Goal: Information Seeking & Learning: Find specific fact

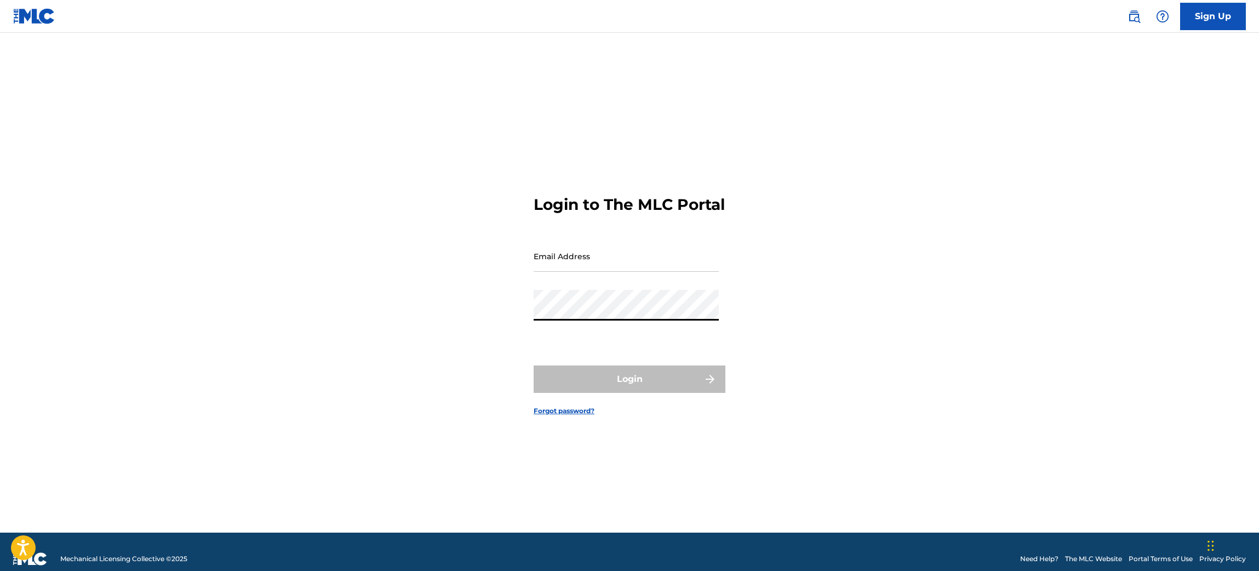
type input "[PERSON_NAME][EMAIL_ADDRESS][PERSON_NAME][DOMAIN_NAME]"
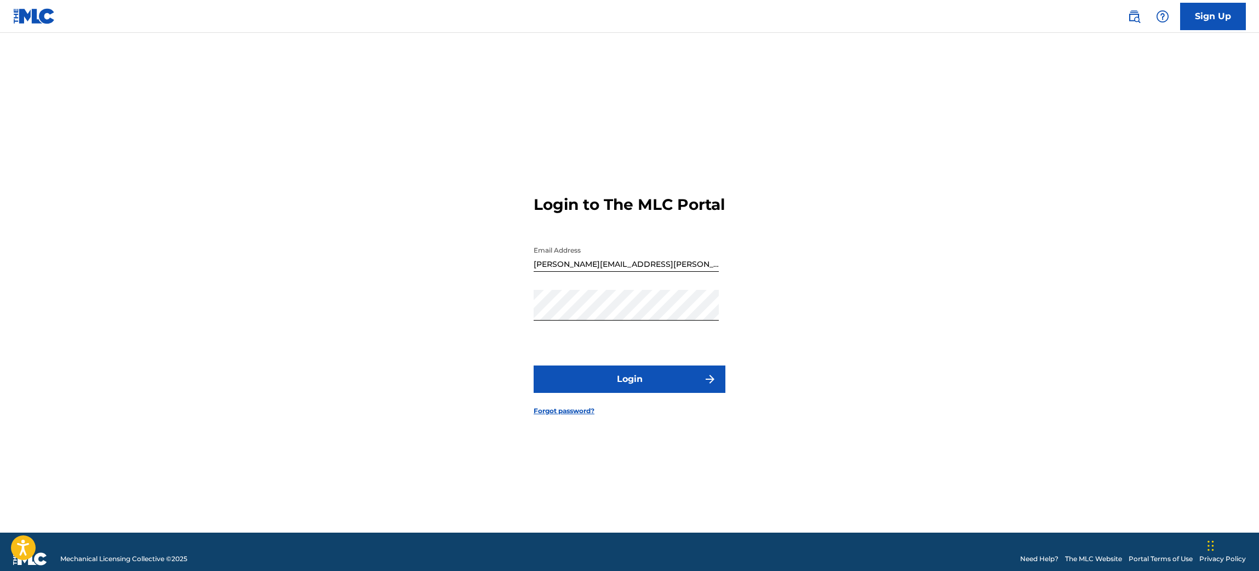
click at [636, 389] on button "Login" at bounding box center [630, 378] width 192 height 27
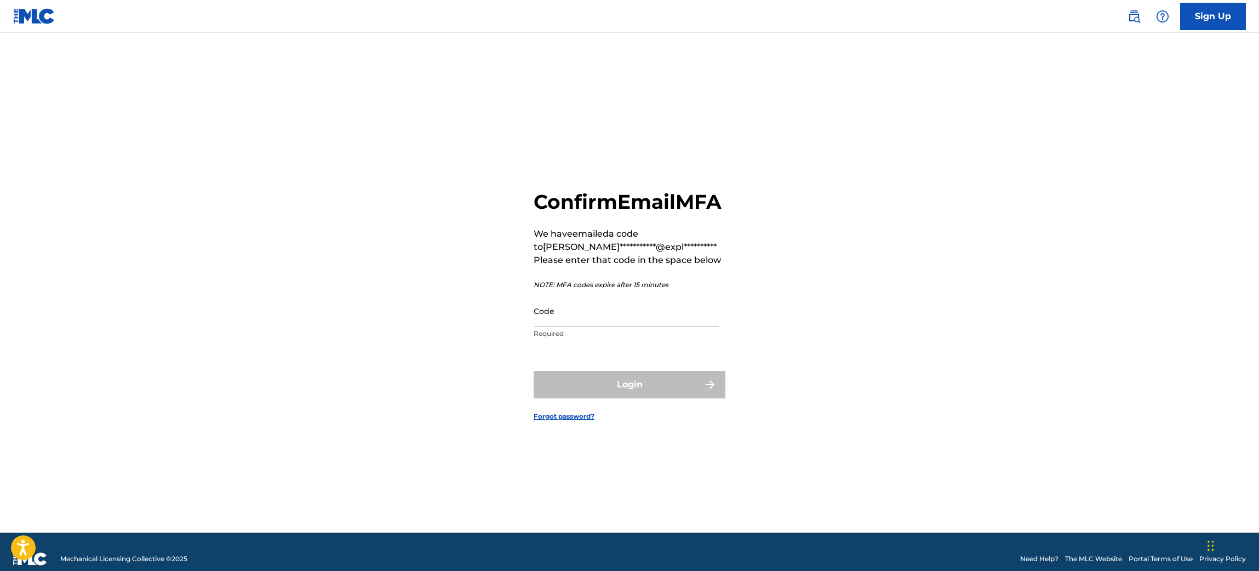
click at [660, 326] on input "Code" at bounding box center [626, 310] width 185 height 31
paste input "972002"
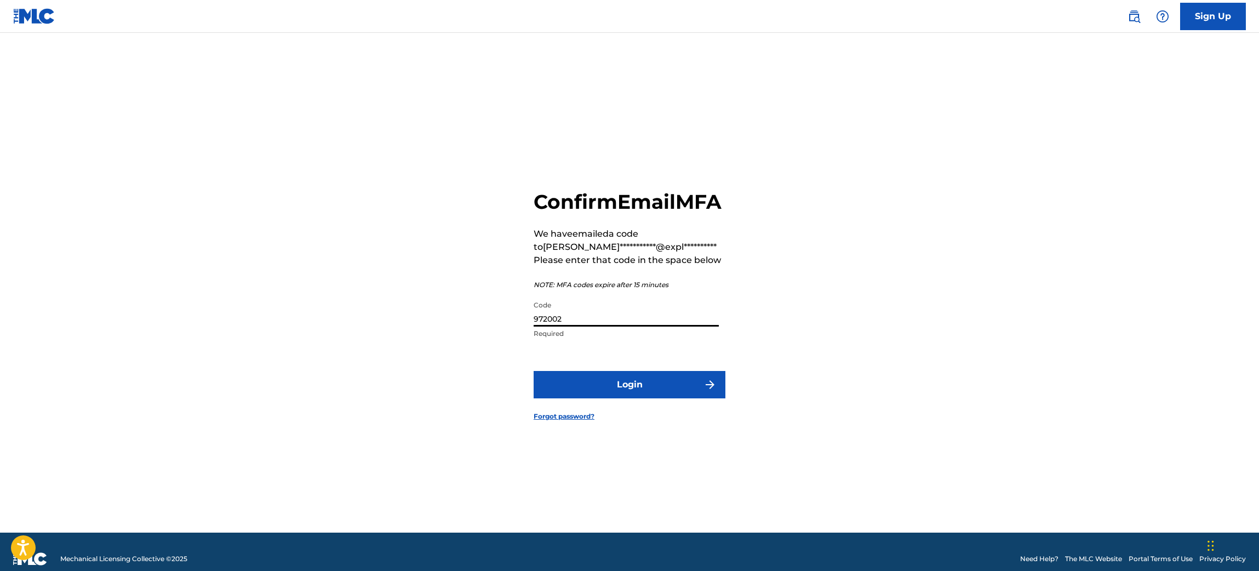
type input "972002"
click at [660, 391] on button "Login" at bounding box center [630, 384] width 192 height 27
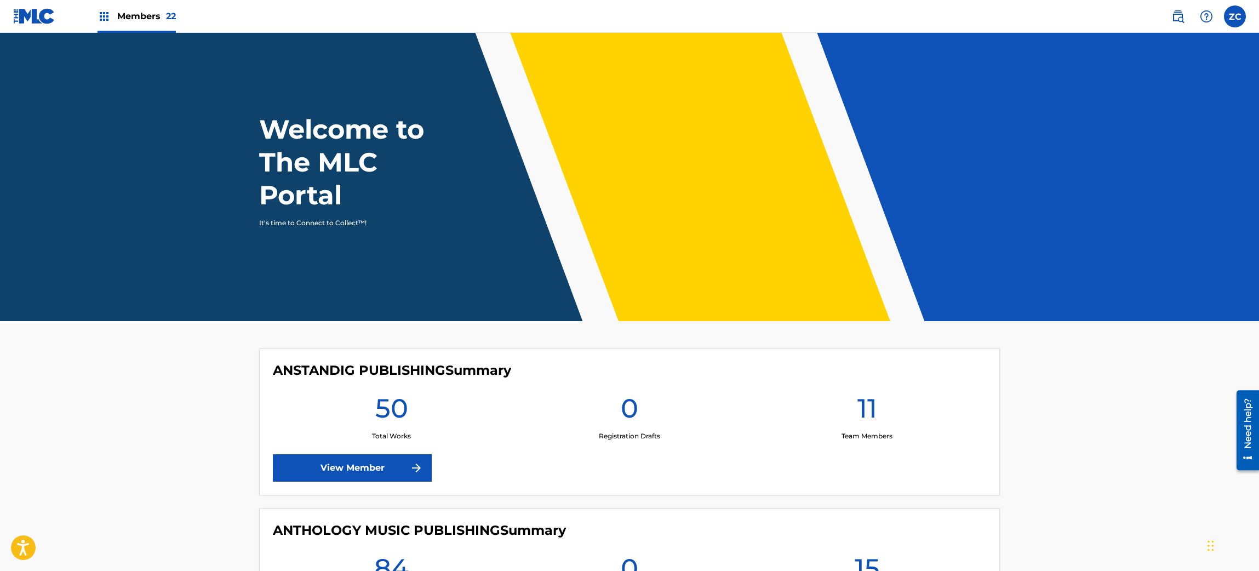
drag, startPoint x: 1175, startPoint y: 13, endPoint x: 1107, endPoint y: 30, distance: 70.4
click at [1176, 15] on img at bounding box center [1177, 16] width 13 height 13
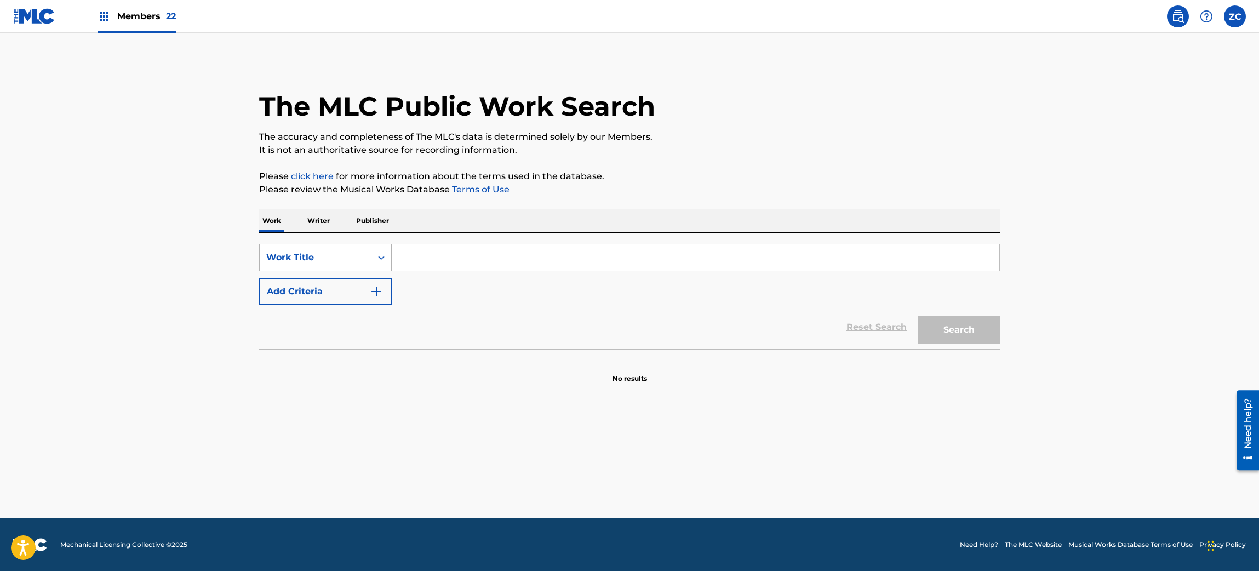
click at [328, 263] on div "Work Title" at bounding box center [315, 257] width 99 height 13
click at [336, 282] on div "MLC Song Code" at bounding box center [325, 285] width 131 height 27
click at [439, 255] on input "Search Form" at bounding box center [696, 257] width 608 height 26
paste input "AA0YPD"
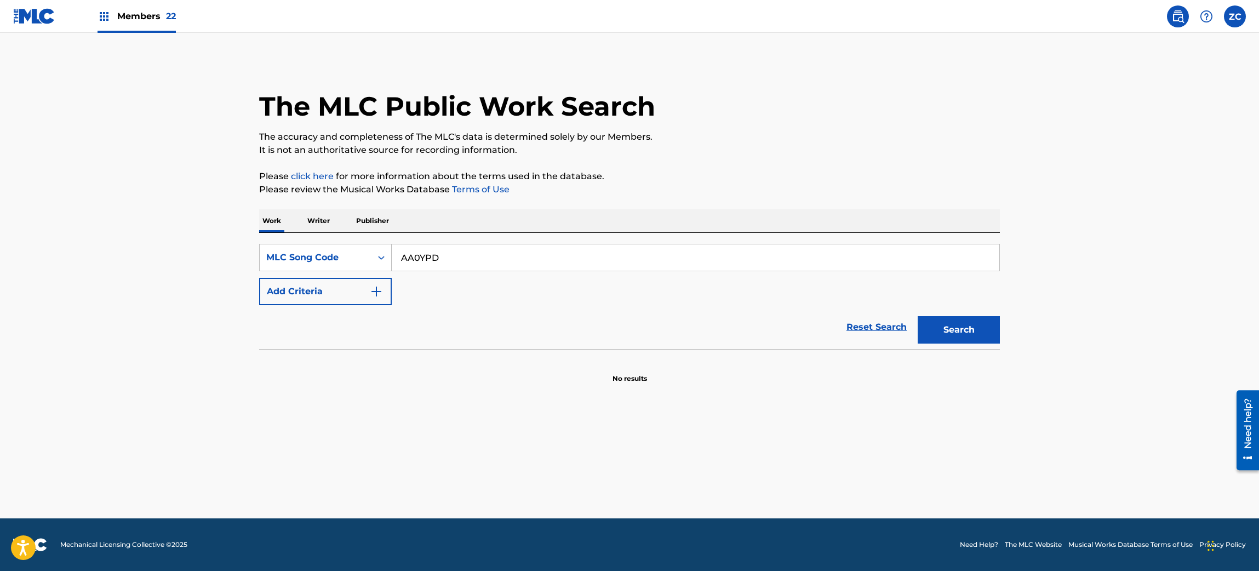
type input "AA0YPD"
click at [948, 325] on button "Search" at bounding box center [959, 329] width 82 height 27
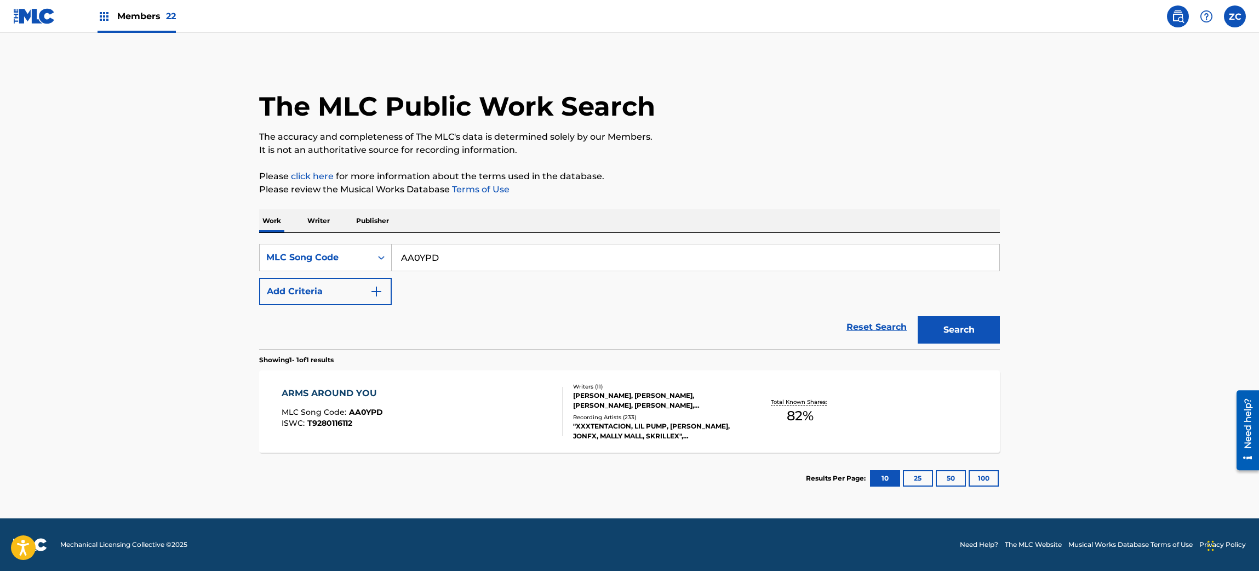
click at [826, 406] on div "Total Known Shares: 82 %" at bounding box center [799, 411] width 123 height 33
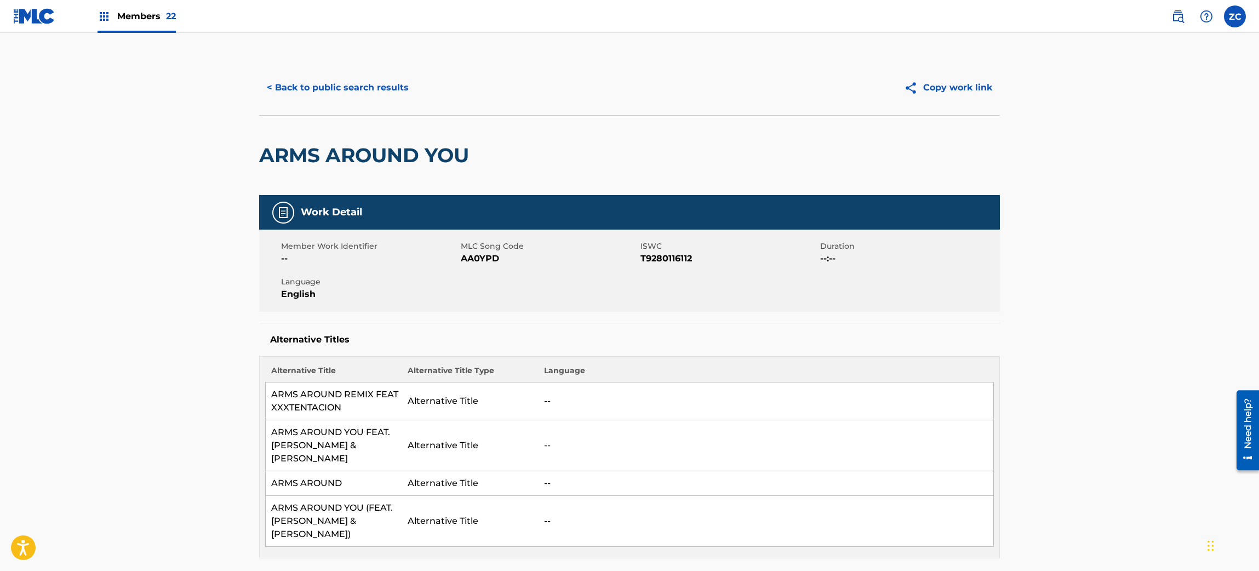
click at [291, 161] on h2 "ARMS AROUND YOU" at bounding box center [366, 155] width 215 height 25
click at [444, 164] on h2 "ARMS AROUND YOU" at bounding box center [366, 155] width 215 height 25
copy h2 "ARMS AROUND YOU"
click at [360, 84] on button "< Back to public search results" at bounding box center [337, 87] width 157 height 27
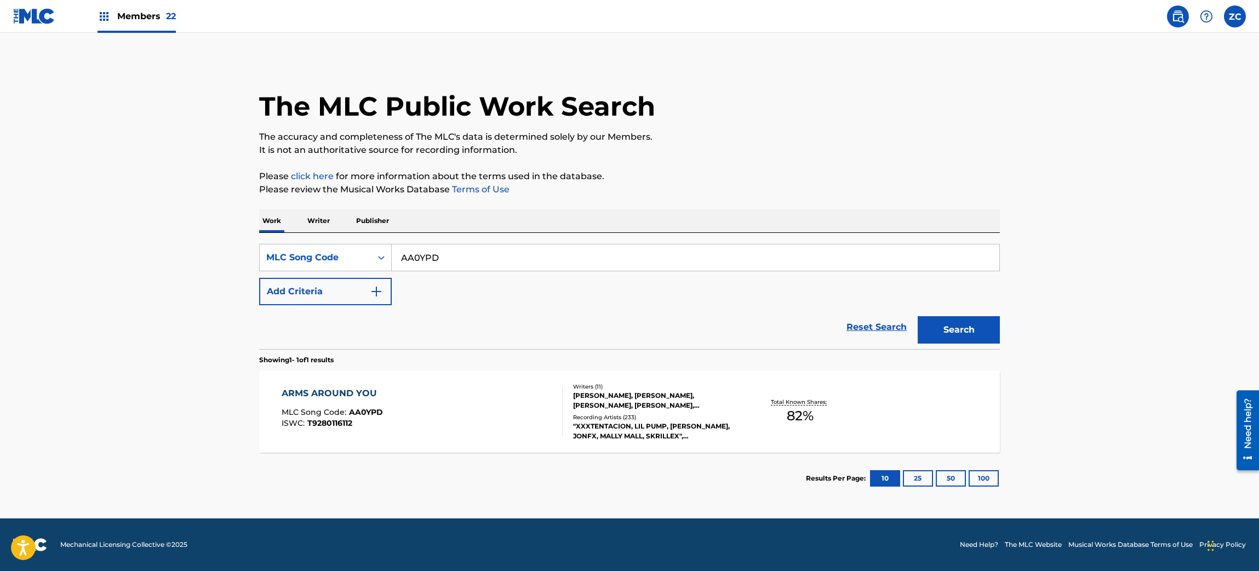
click at [32, 8] on img at bounding box center [34, 16] width 42 height 16
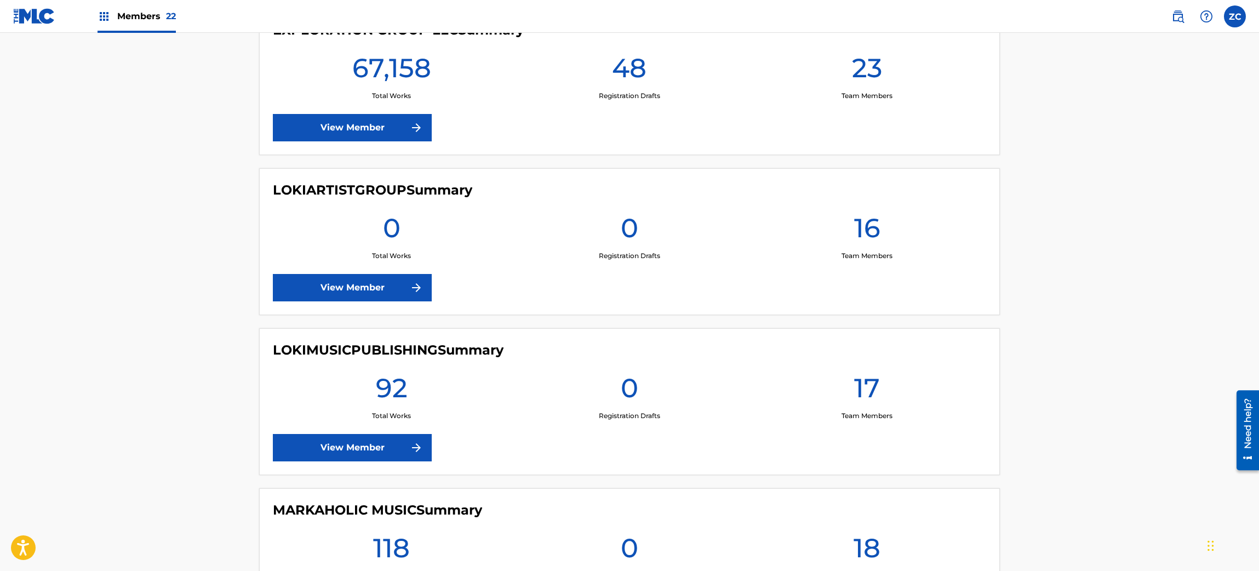
scroll to position [1972, 0]
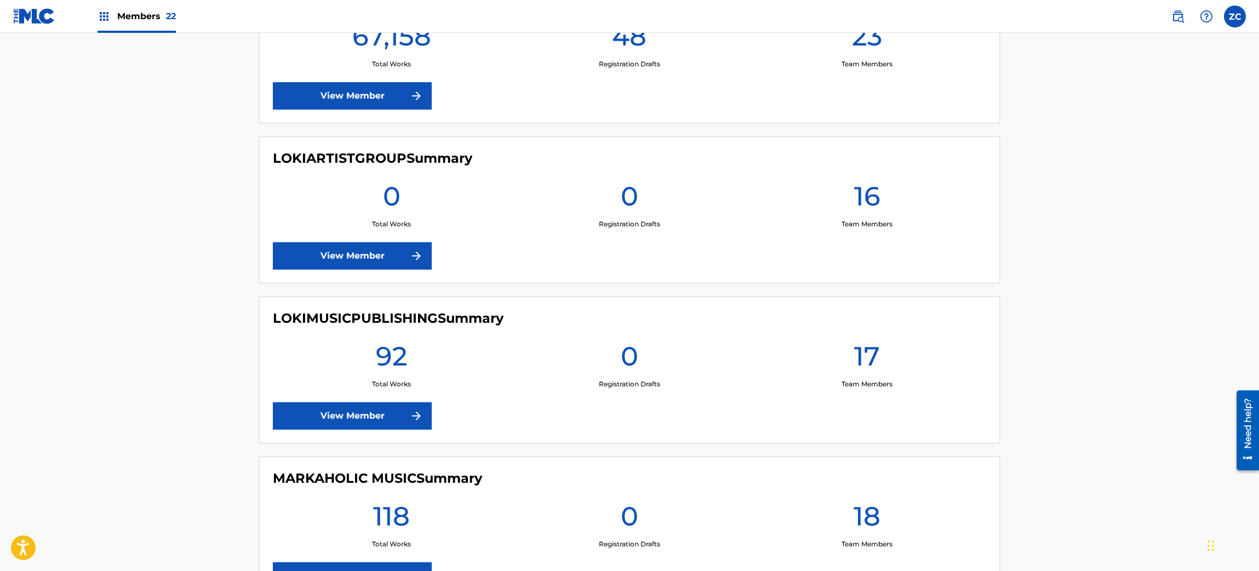
click at [363, 92] on link "View Member" at bounding box center [352, 95] width 159 height 27
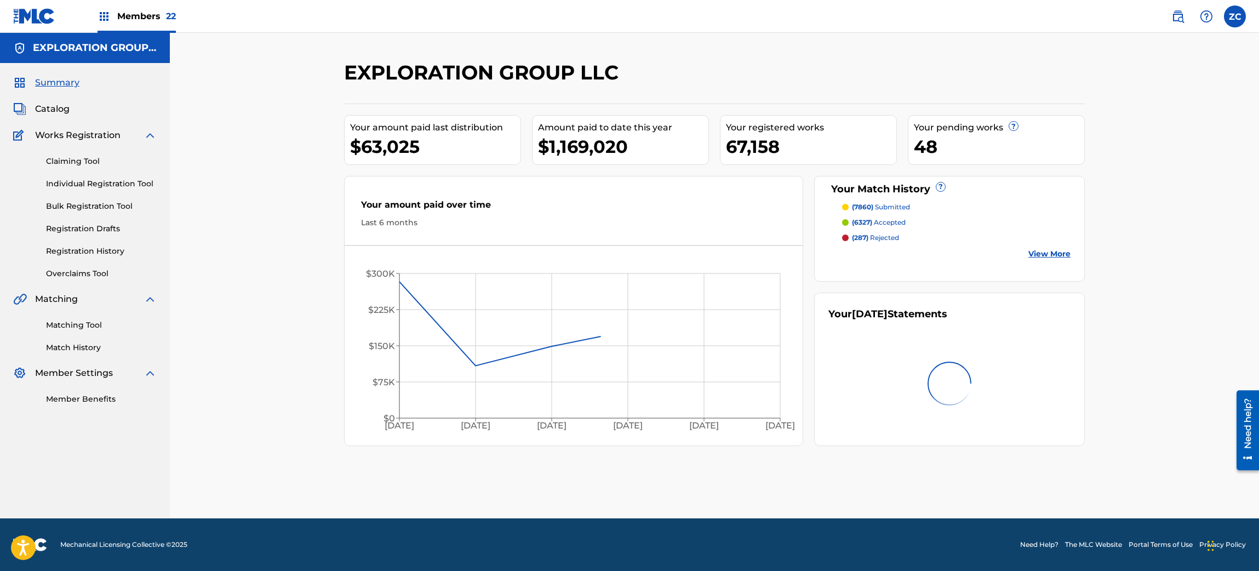
click at [65, 108] on span "Catalog" at bounding box center [52, 108] width 35 height 13
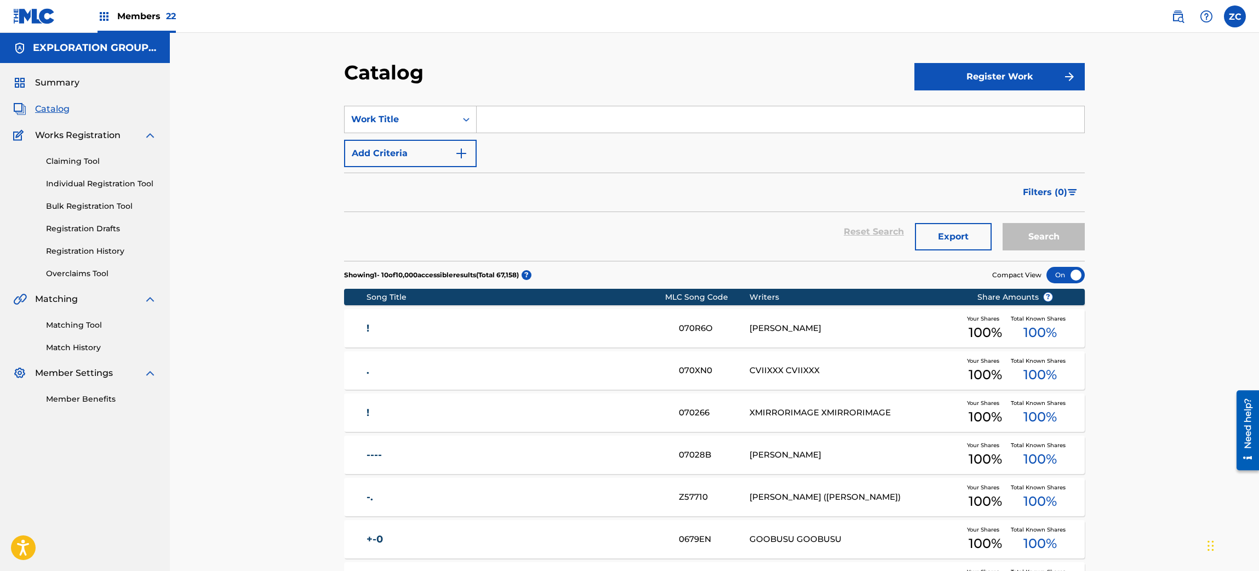
click at [515, 113] on input "Search Form" at bounding box center [781, 119] width 608 height 26
paste input "Can't Believe It's Over"
type input "Can't Believe It's Over"
click at [1003, 223] on button "Search" at bounding box center [1044, 236] width 82 height 27
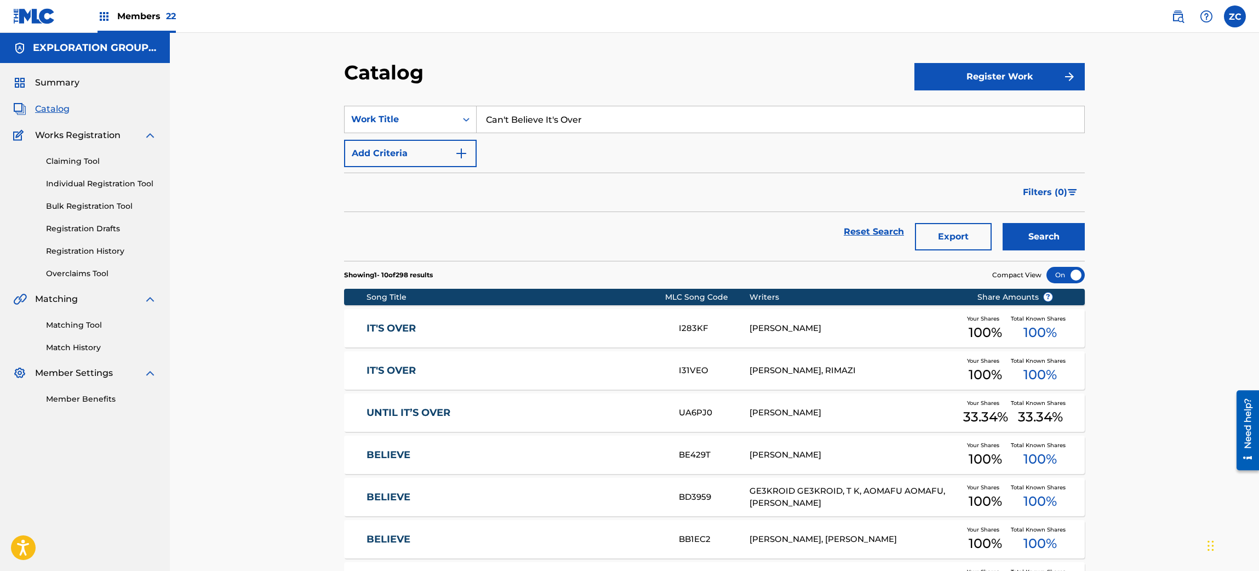
click at [1178, 11] on img at bounding box center [1177, 16] width 13 height 13
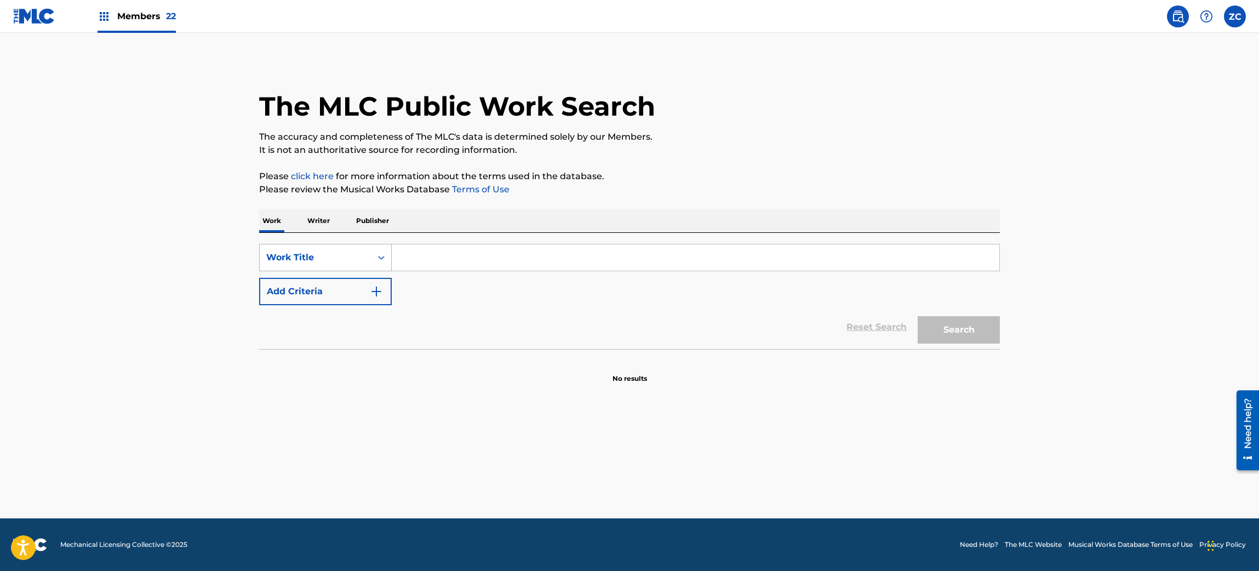
click at [341, 255] on div "Work Title" at bounding box center [315, 257] width 99 height 13
click at [331, 292] on div "MLC Song Code" at bounding box center [325, 285] width 131 height 27
drag, startPoint x: 356, startPoint y: 273, endPoint x: 426, endPoint y: 257, distance: 71.2
click at [426, 257] on input "Search Form" at bounding box center [696, 257] width 608 height 26
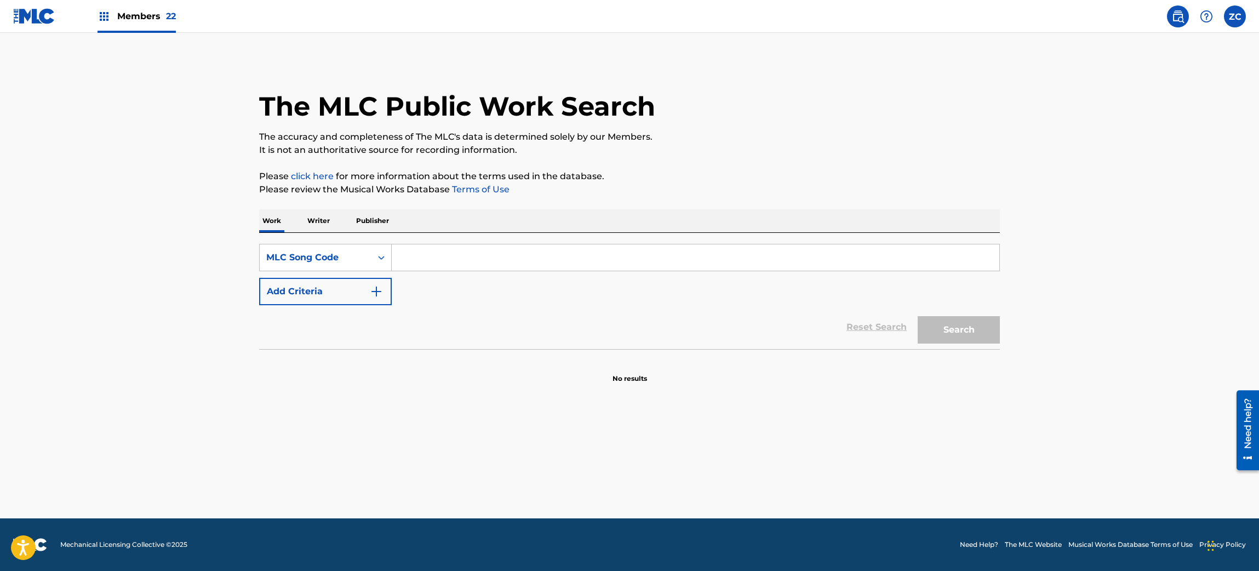
paste input "CC7JZH"
drag, startPoint x: 732, startPoint y: 260, endPoint x: 759, endPoint y: 270, distance: 28.1
click at [755, 268] on input "CC7JZH" at bounding box center [696, 257] width 608 height 26
type input "CC7JZH"
click at [952, 329] on button "Search" at bounding box center [959, 329] width 82 height 27
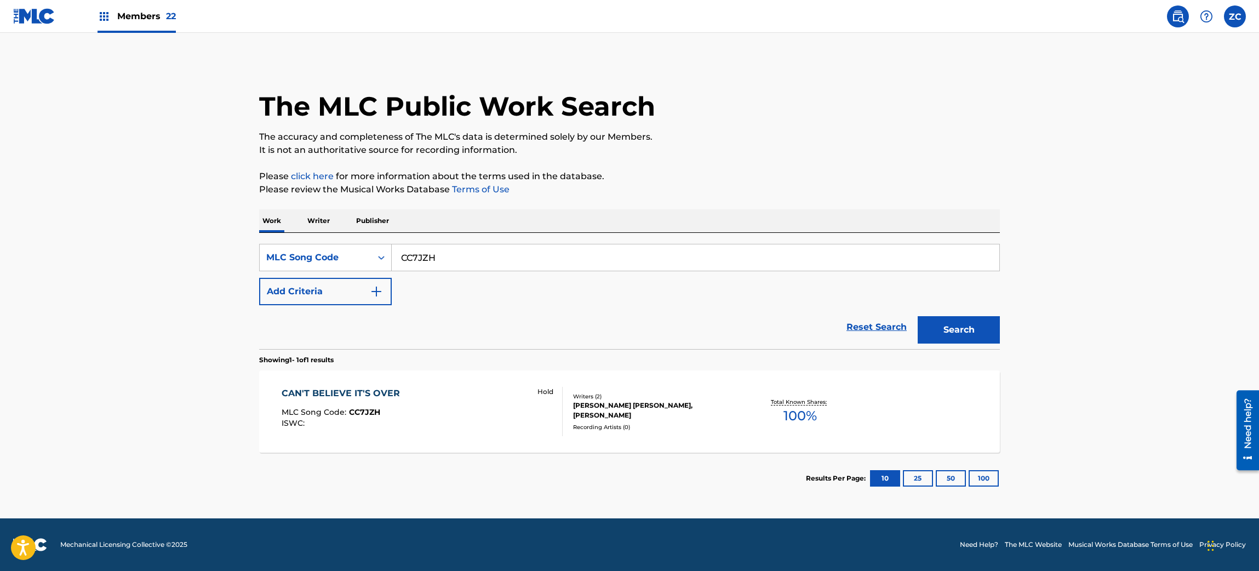
click at [729, 423] on div "Recording Artists ( 0 )" at bounding box center [655, 427] width 165 height 8
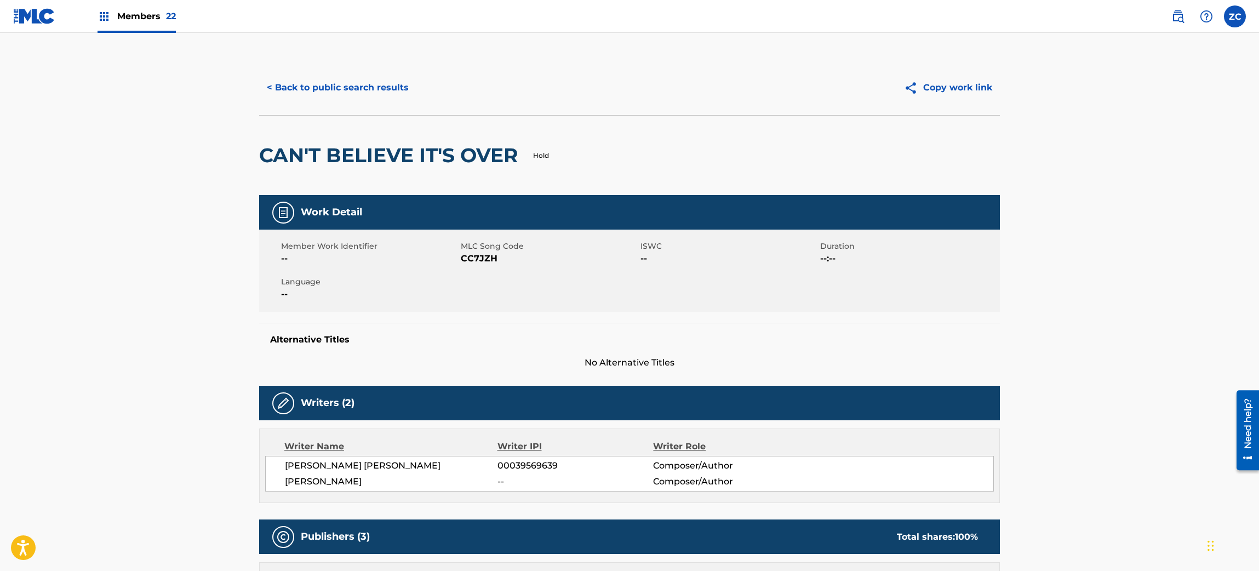
click at [350, 82] on button "< Back to public search results" at bounding box center [337, 87] width 157 height 27
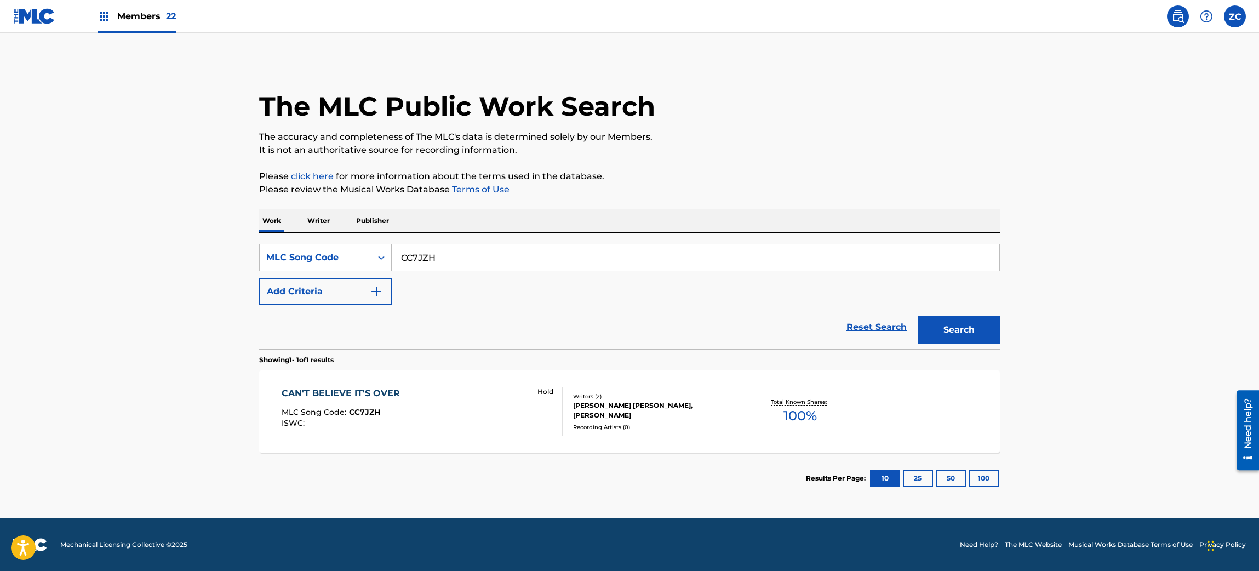
click at [479, 251] on input "CC7JZH" at bounding box center [696, 257] width 608 height 26
paste input "I269VP"
type input "I269VP"
click at [946, 319] on button "Search" at bounding box center [959, 329] width 82 height 27
click at [570, 400] on div "Writers ( 1 ) JOHN FEE WAYBILL Recording Artists ( 0 )" at bounding box center [651, 411] width 176 height 29
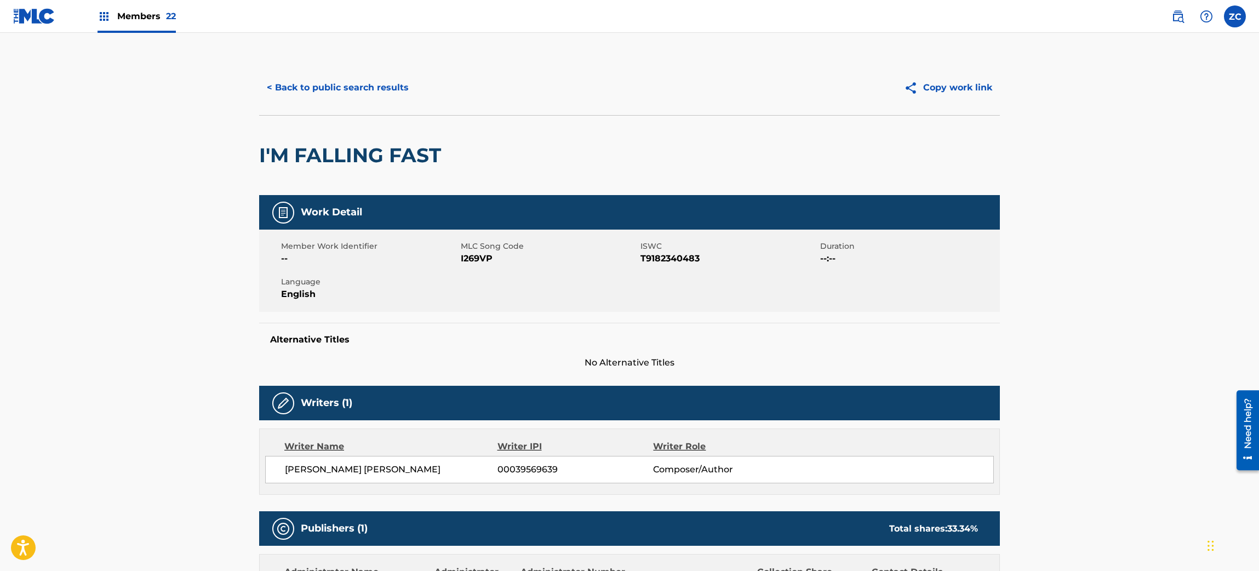
click at [366, 92] on button "< Back to public search results" at bounding box center [337, 87] width 157 height 27
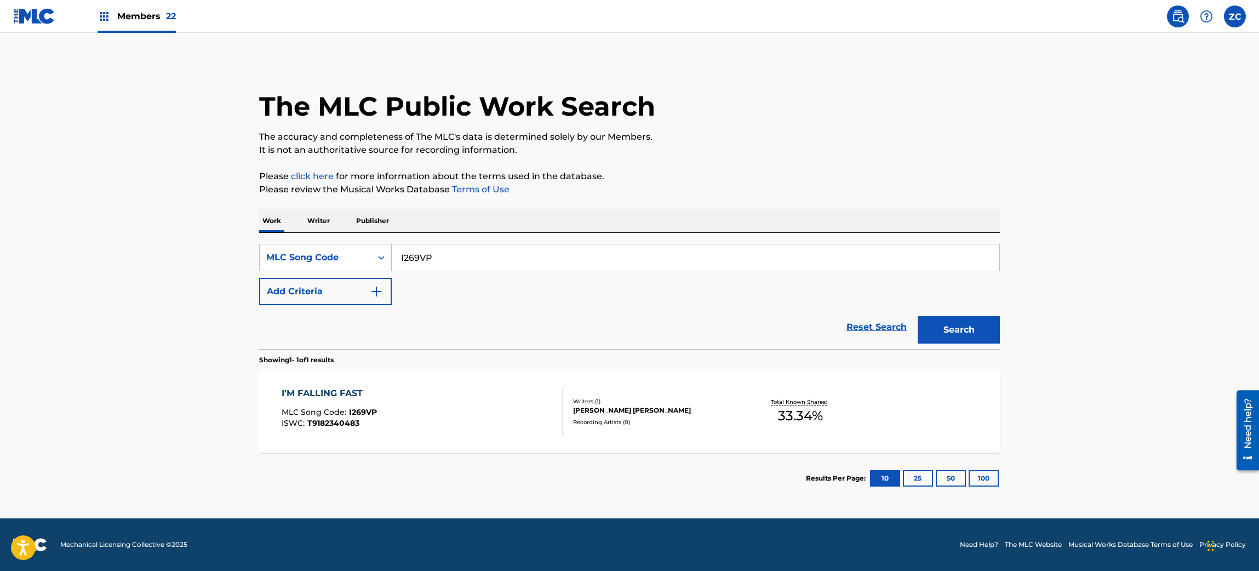
click at [437, 249] on input "I269VP" at bounding box center [696, 257] width 608 height 26
paste input "for relinquishment as of 8/20/2025 - no explo share"
paste input "CC76MS"
type input "CC76MS"
click at [932, 328] on button "Search" at bounding box center [959, 329] width 82 height 27
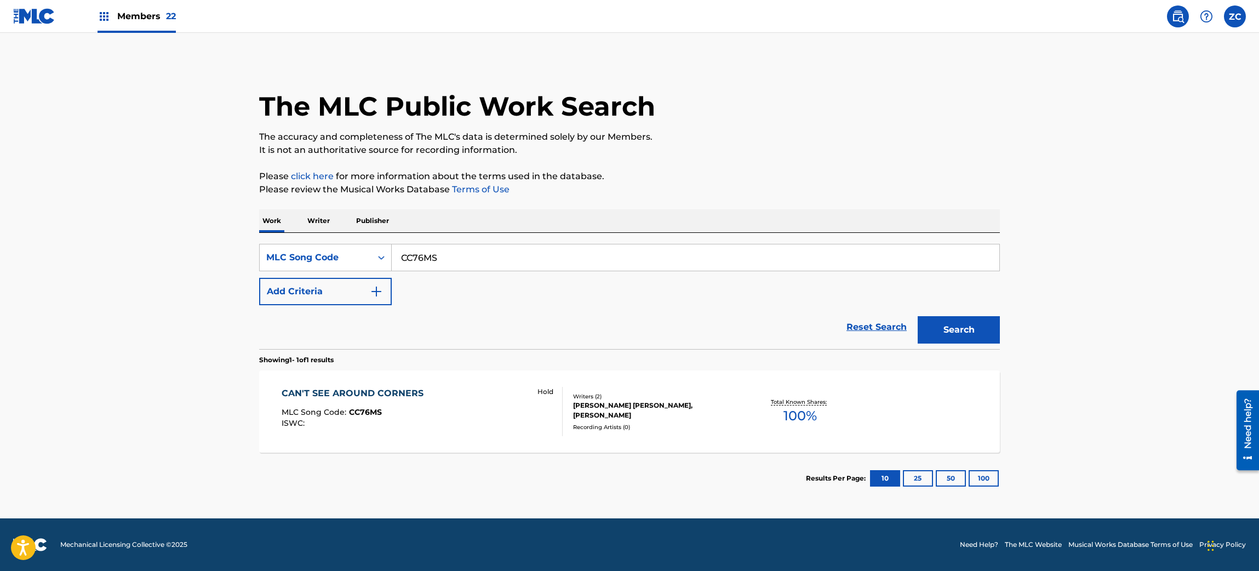
click at [616, 411] on div "JOHN FEE WAYBILL, JOHN WELCH" at bounding box center [655, 410] width 165 height 20
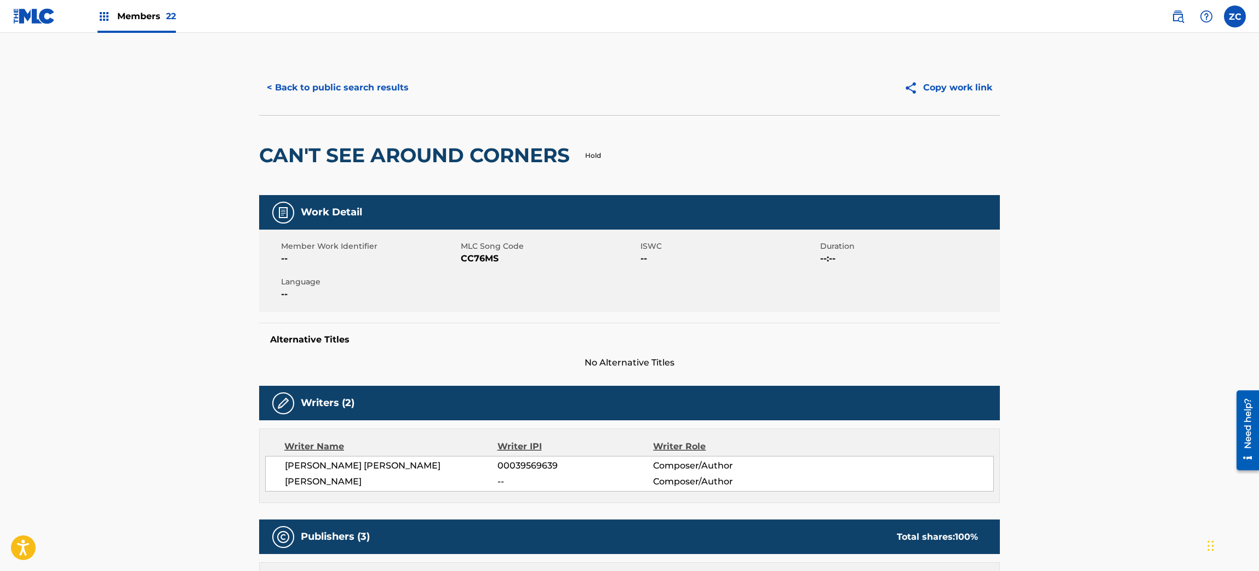
click at [379, 93] on button "< Back to public search results" at bounding box center [337, 87] width 157 height 27
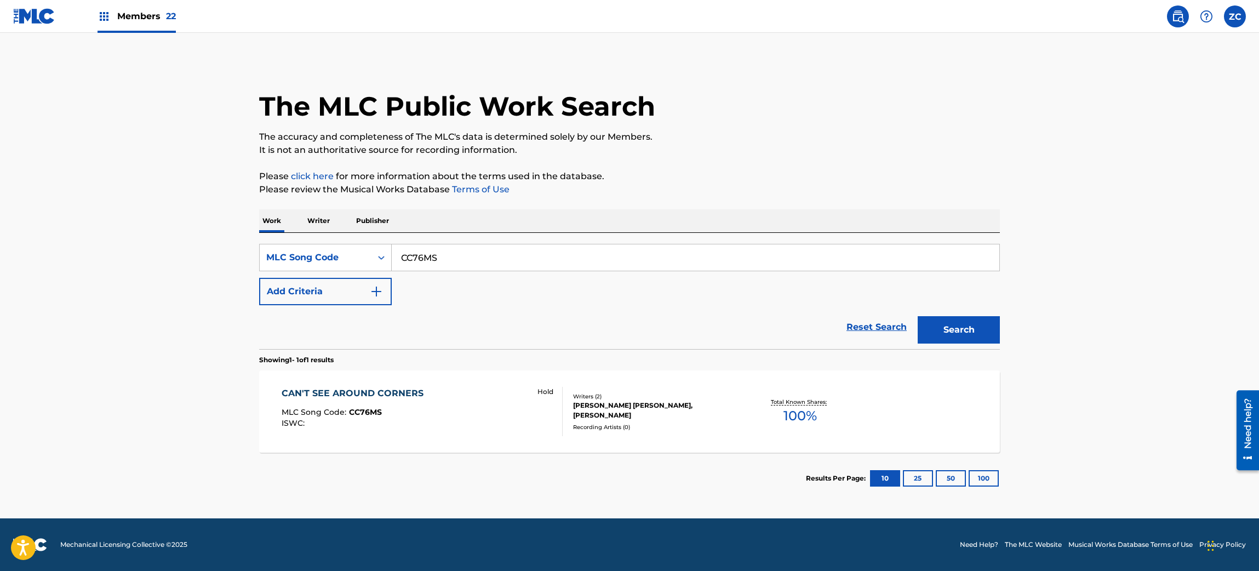
click at [511, 245] on input "CC76MS" at bounding box center [696, 257] width 608 height 26
paste input "FI465V"
type input "FI465V"
click at [955, 331] on button "Search" at bounding box center [959, 329] width 82 height 27
click at [561, 392] on div at bounding box center [557, 411] width 9 height 49
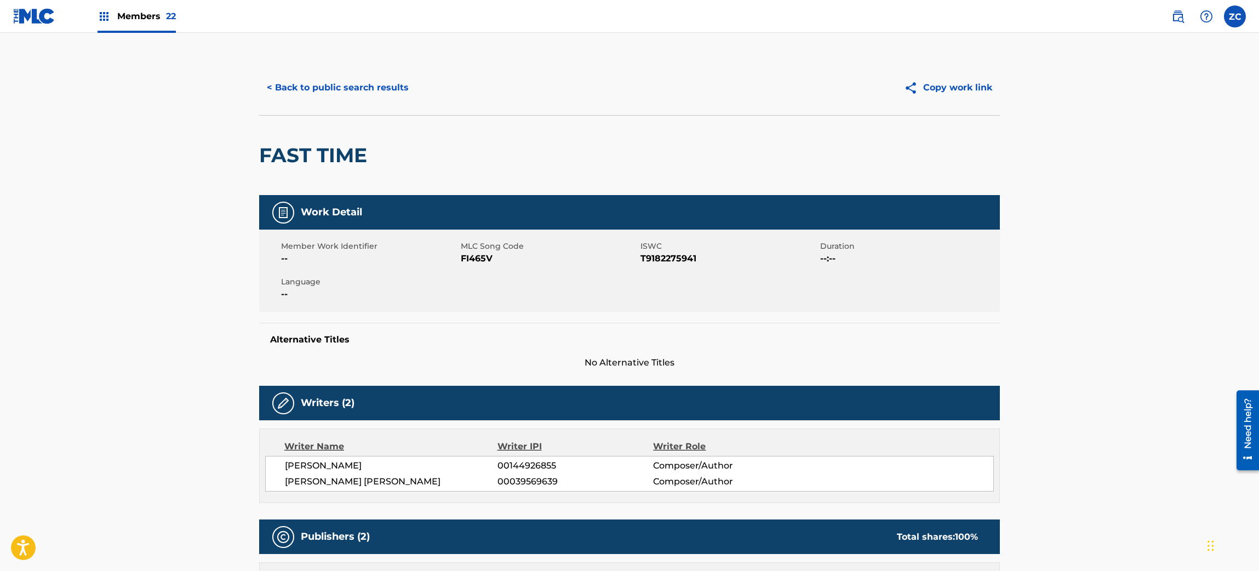
click at [372, 94] on button "< Back to public search results" at bounding box center [337, 87] width 157 height 27
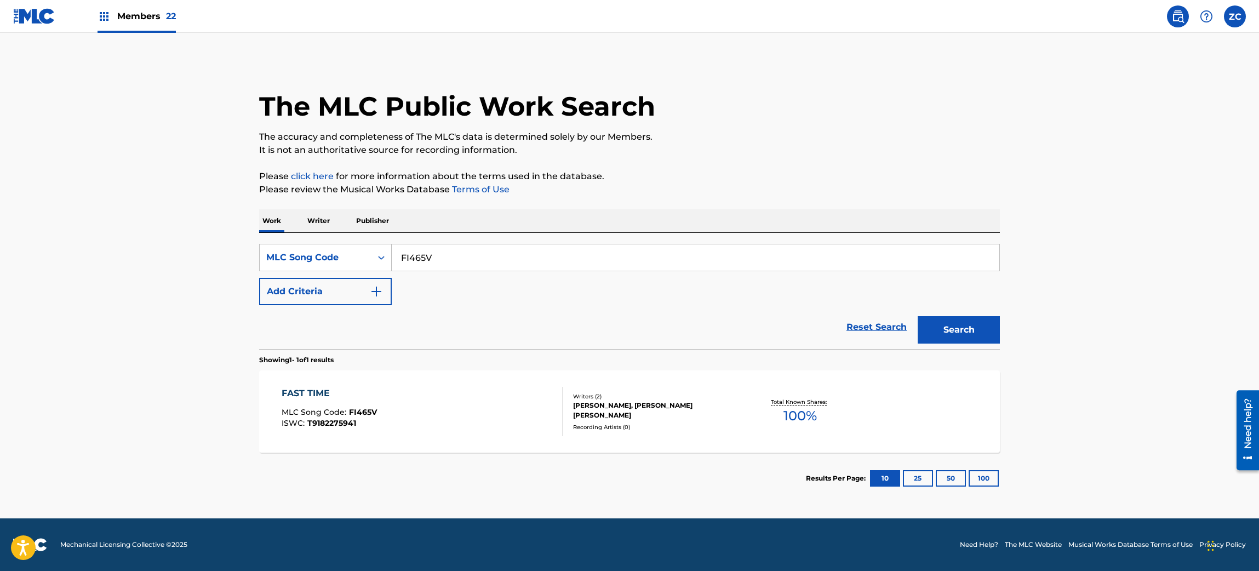
click at [863, 325] on link "Reset Search" at bounding box center [876, 327] width 71 height 24
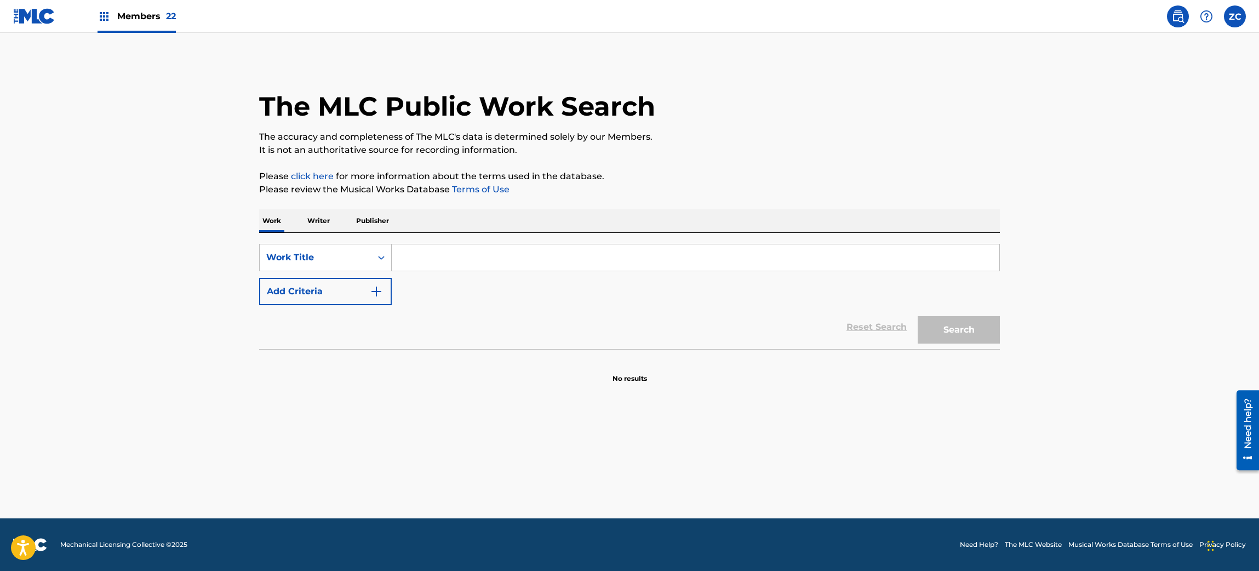
click at [698, 255] on input "Search Form" at bounding box center [696, 257] width 608 height 26
paste input "Have You Heard The News"
type input "Have You Heard The News"
click at [354, 300] on button "Add Criteria" at bounding box center [325, 291] width 133 height 27
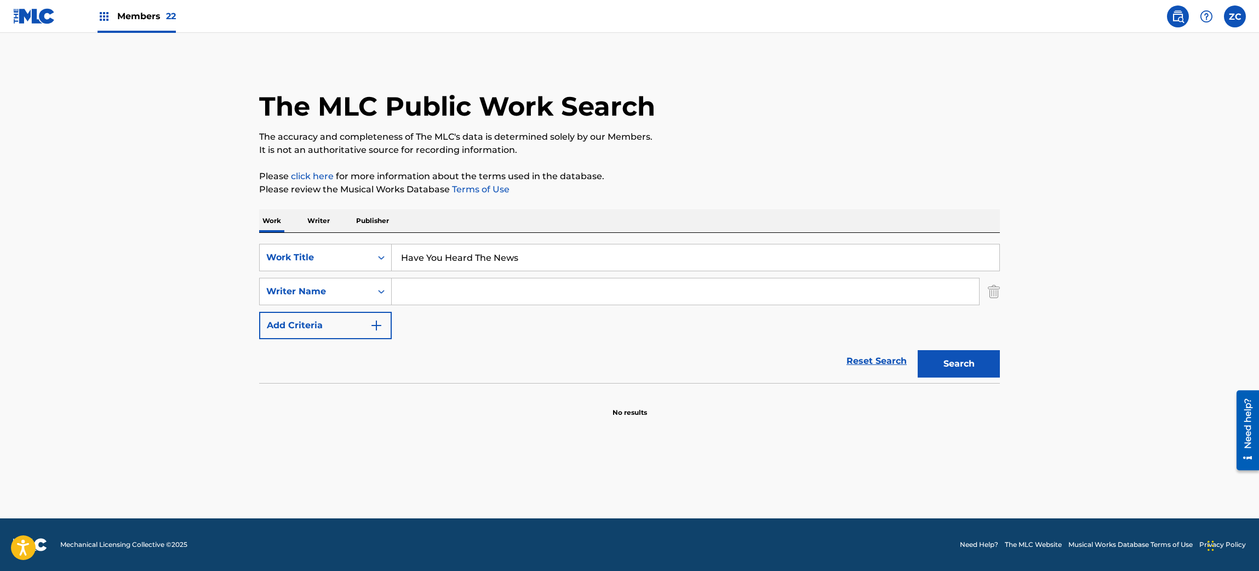
click at [514, 288] on input "Search Form" at bounding box center [685, 291] width 587 height 26
type input "waybill"
drag, startPoint x: 856, startPoint y: 134, endPoint x: 873, endPoint y: 171, distance: 40.7
click at [857, 134] on p "The accuracy and completeness of The MLC's data is determined solely by our Mem…" at bounding box center [629, 136] width 741 height 13
drag, startPoint x: 985, startPoint y: 365, endPoint x: 977, endPoint y: 364, distance: 7.7
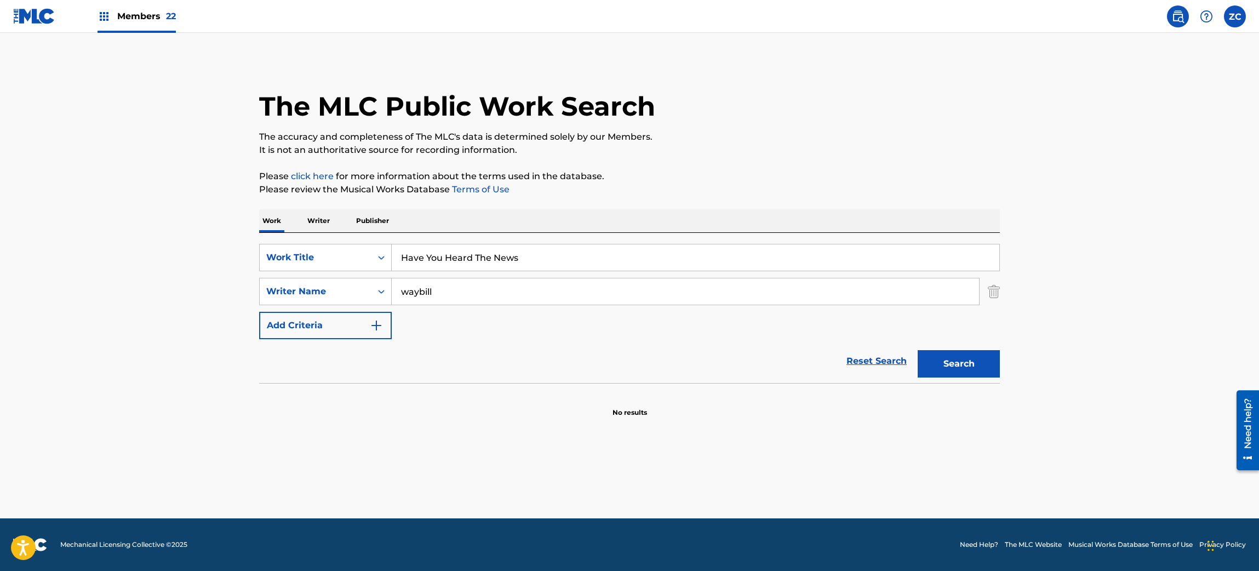
click at [985, 366] on button "Search" at bounding box center [959, 363] width 82 height 27
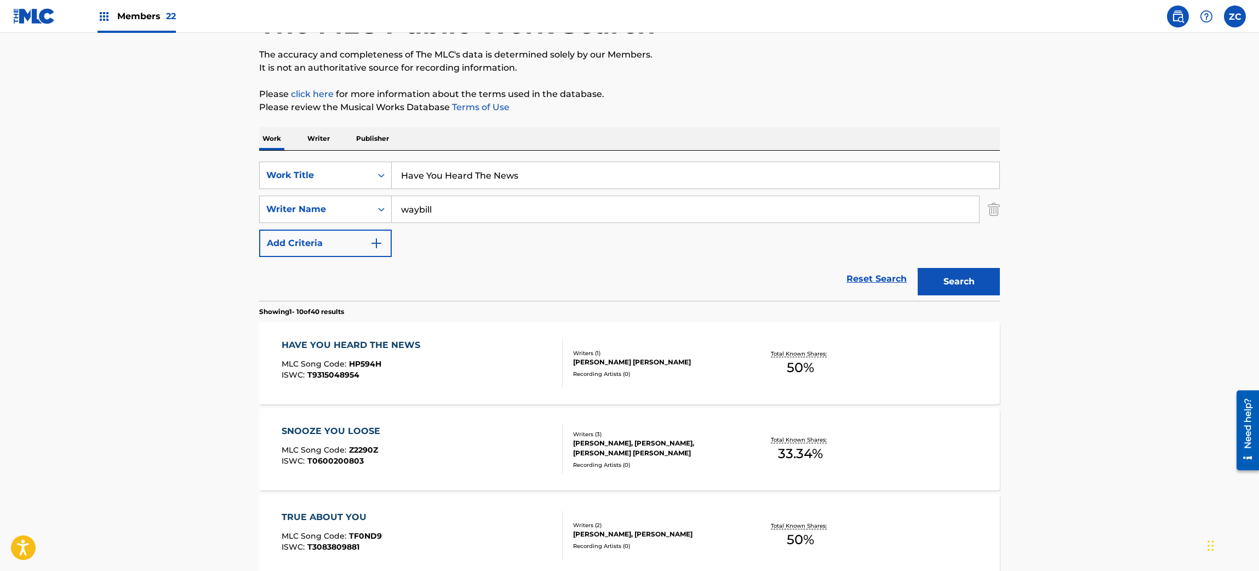
scroll to position [110, 0]
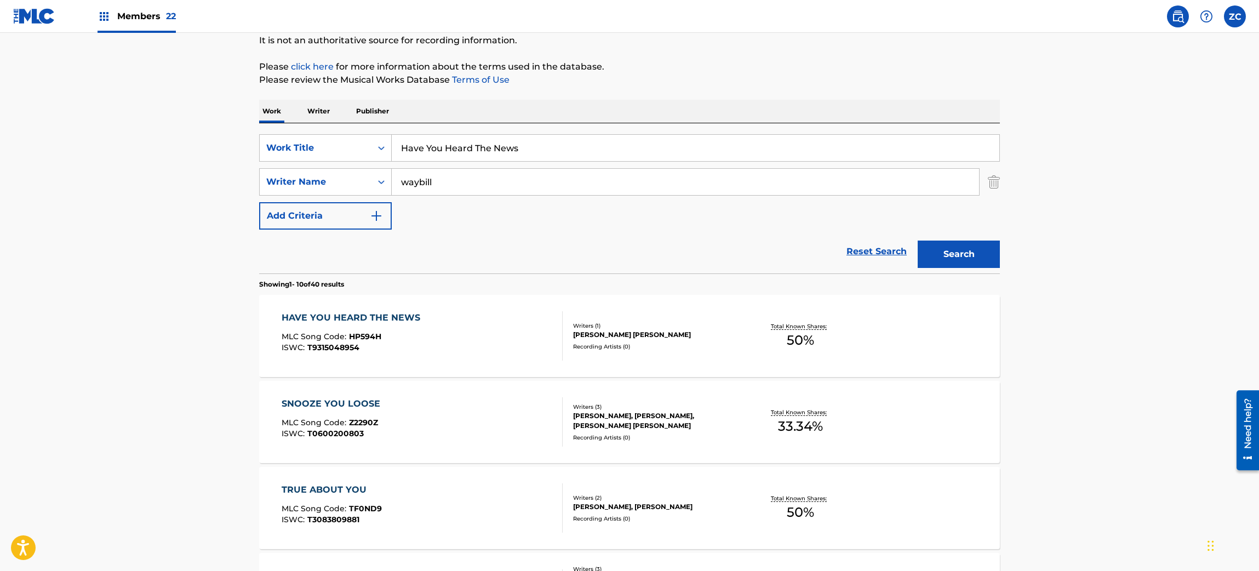
click at [891, 245] on link "Reset Search" at bounding box center [876, 251] width 71 height 24
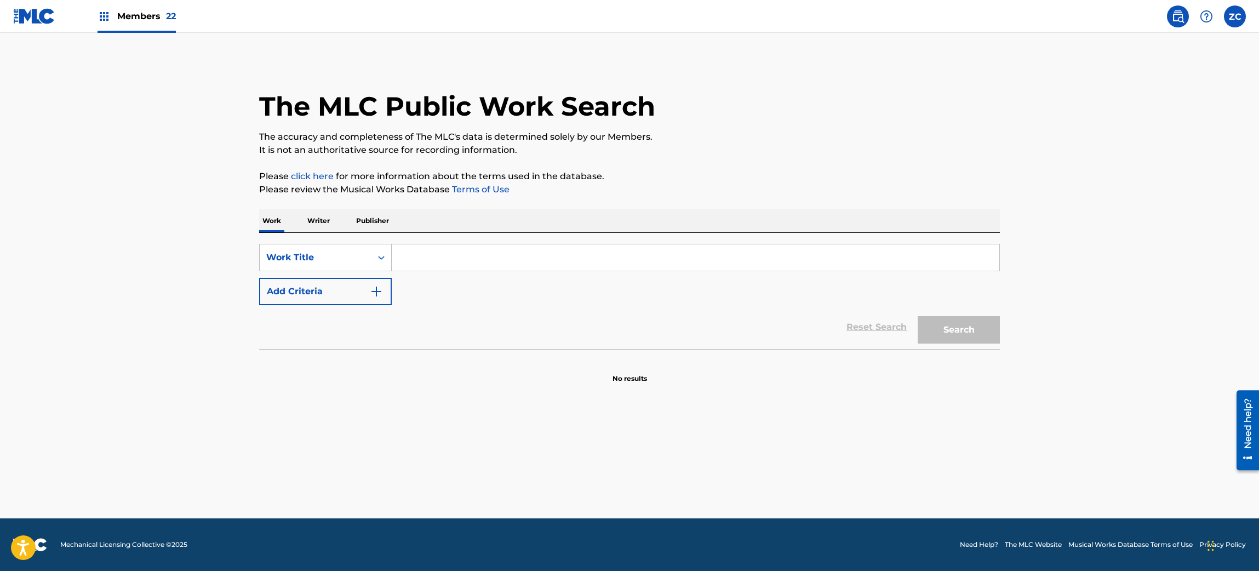
scroll to position [0, 0]
click at [318, 265] on div "Work Title" at bounding box center [316, 257] width 112 height 21
click at [325, 285] on div "MLC Song Code" at bounding box center [325, 285] width 131 height 27
click at [454, 242] on div "SearchWithCriteria3de91c46-f62a-4a90-a272-db35279a7b92 MLC Song Code Add Criter…" at bounding box center [629, 291] width 741 height 116
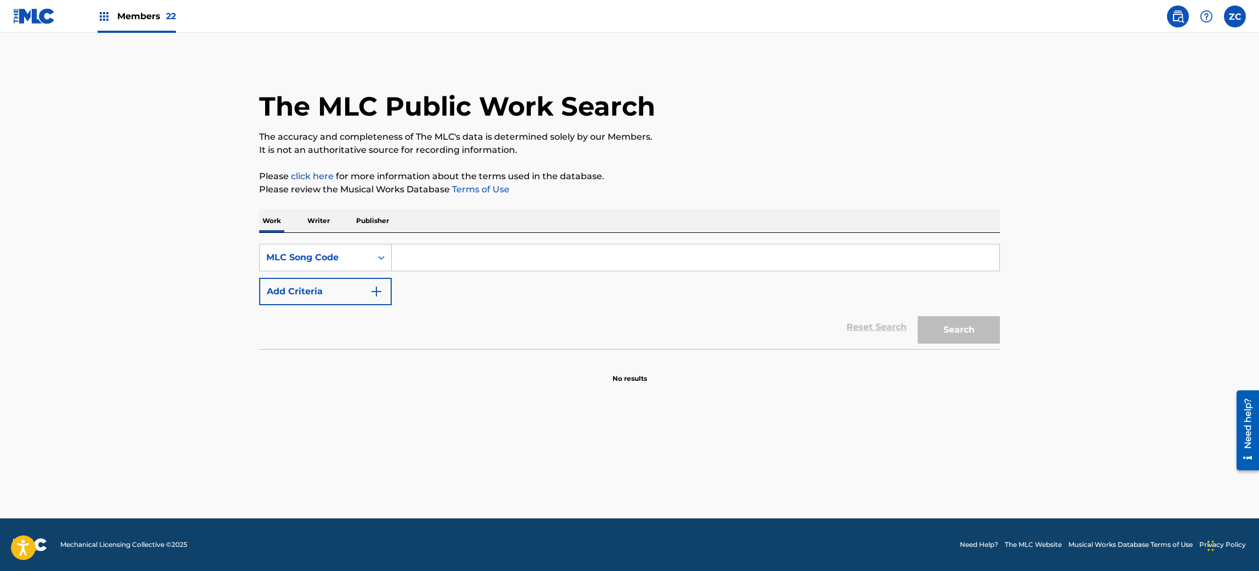
click at [460, 252] on input "Search Form" at bounding box center [696, 257] width 608 height 26
paste input "S67283"
type input "S67283"
click at [948, 336] on button "Search" at bounding box center [959, 329] width 82 height 27
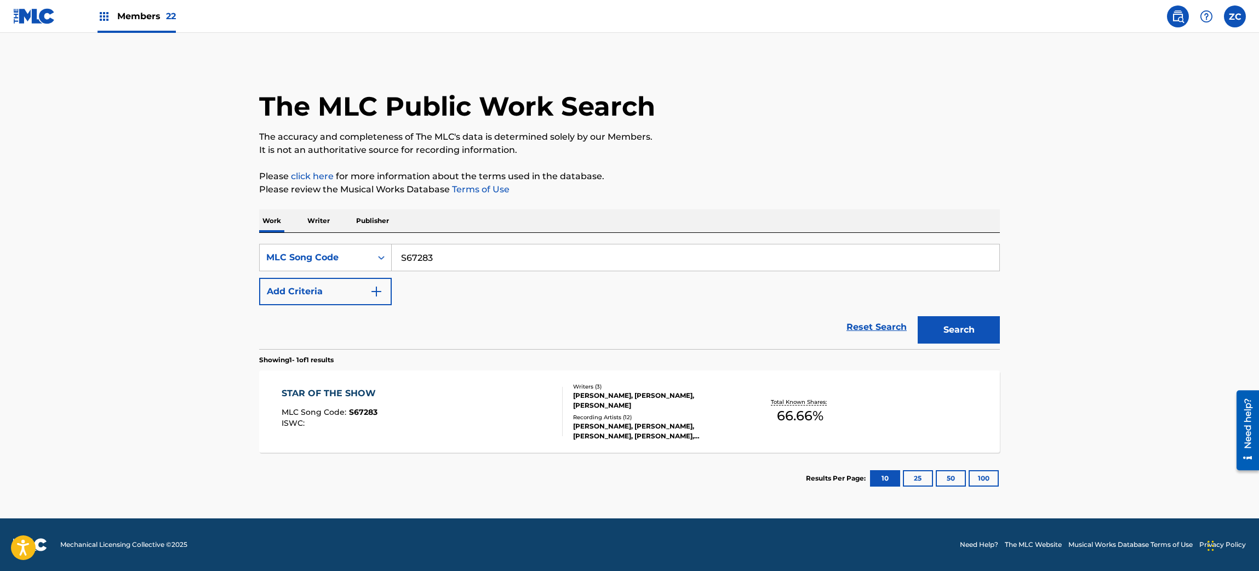
click at [726, 417] on div "Recording Artists ( 12 )" at bounding box center [655, 417] width 165 height 8
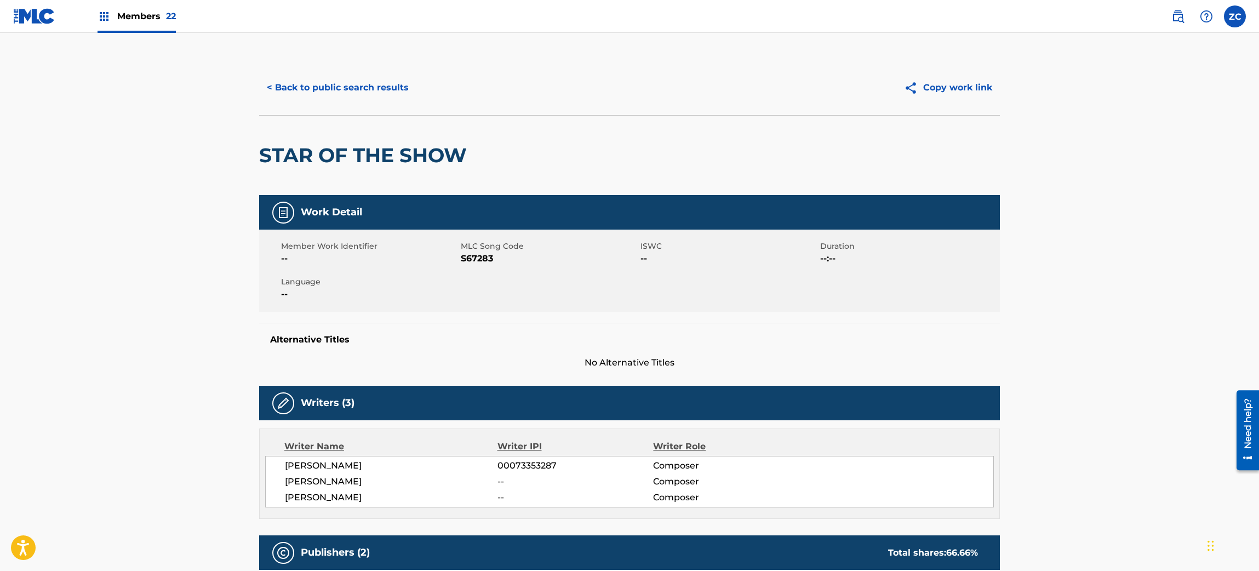
click at [469, 303] on div "Member Work Identifier -- MLC Song Code S67283 ISWC -- Duration --:-- Language …" at bounding box center [629, 271] width 741 height 82
click at [351, 80] on button "< Back to public search results" at bounding box center [337, 87] width 157 height 27
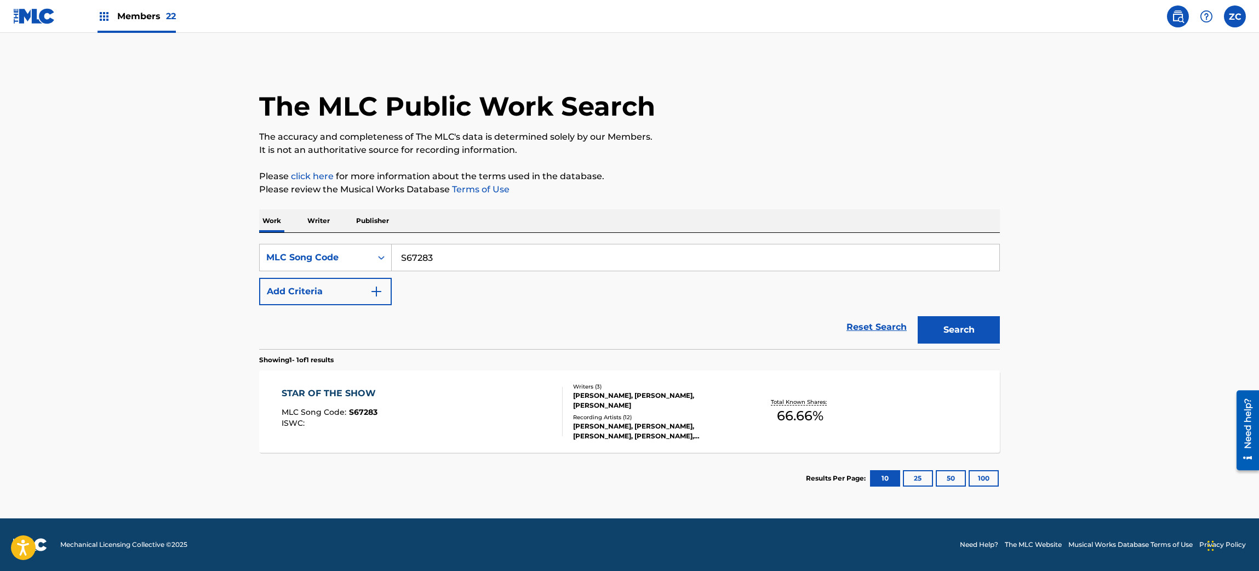
click at [500, 260] on input "S67283" at bounding box center [696, 257] width 608 height 26
paste input "Y63918"
type input "Y63918"
click at [961, 329] on button "Search" at bounding box center [959, 329] width 82 height 27
click at [707, 421] on div "FEE WAYBILL, FEE WAYBILL, FEE WAYBILL, FEE WAYBILL, FEE WAYBILL" at bounding box center [655, 431] width 165 height 20
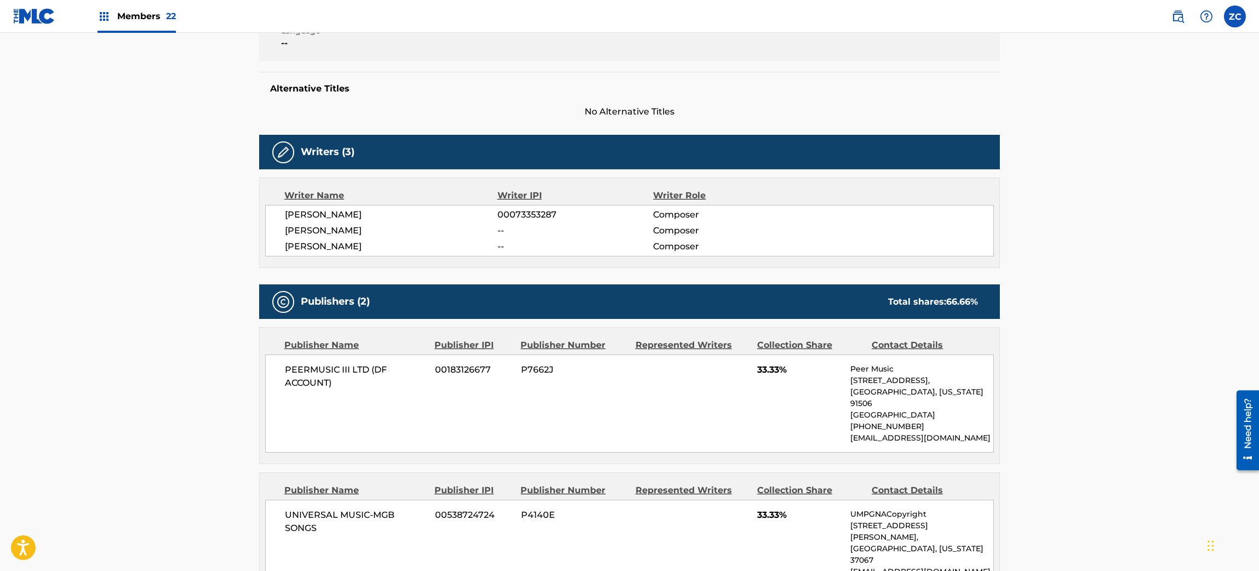
scroll to position [219, 0]
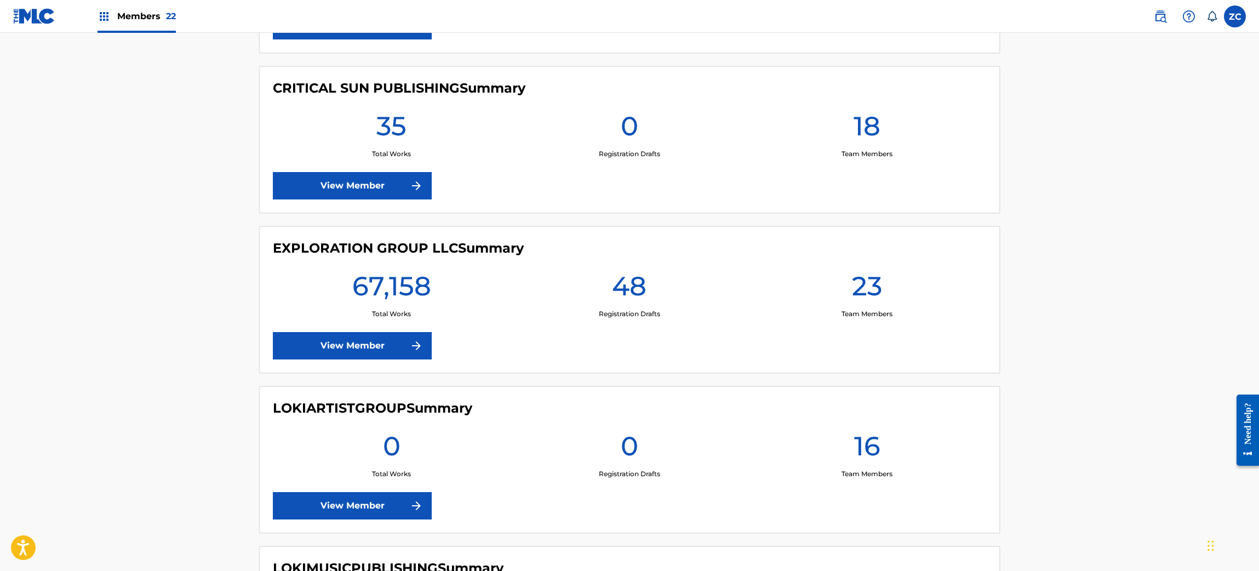
scroll to position [1753, 0]
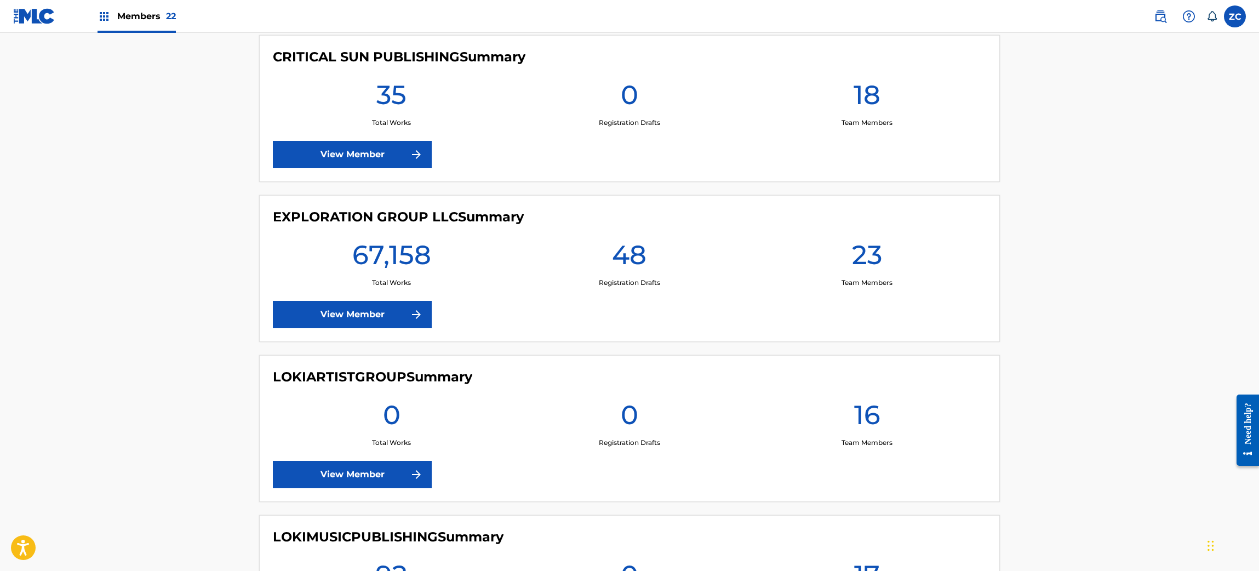
click at [325, 317] on link "View Member" at bounding box center [352, 314] width 159 height 27
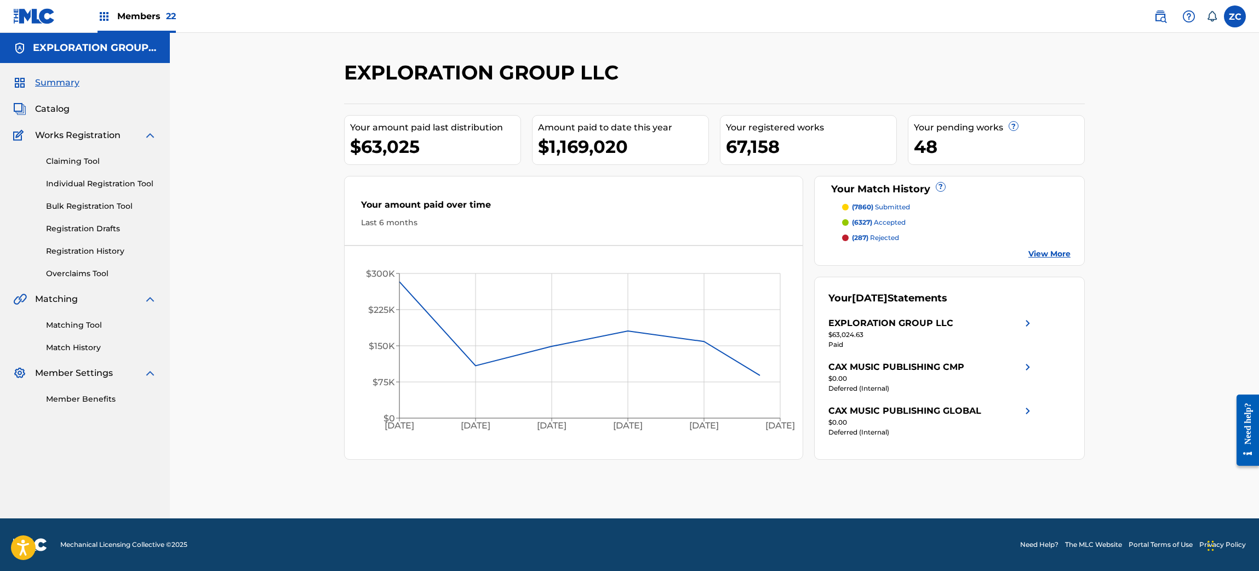
drag, startPoint x: 66, startPoint y: 110, endPoint x: 102, endPoint y: 108, distance: 36.2
click at [67, 110] on span "Catalog" at bounding box center [52, 108] width 35 height 13
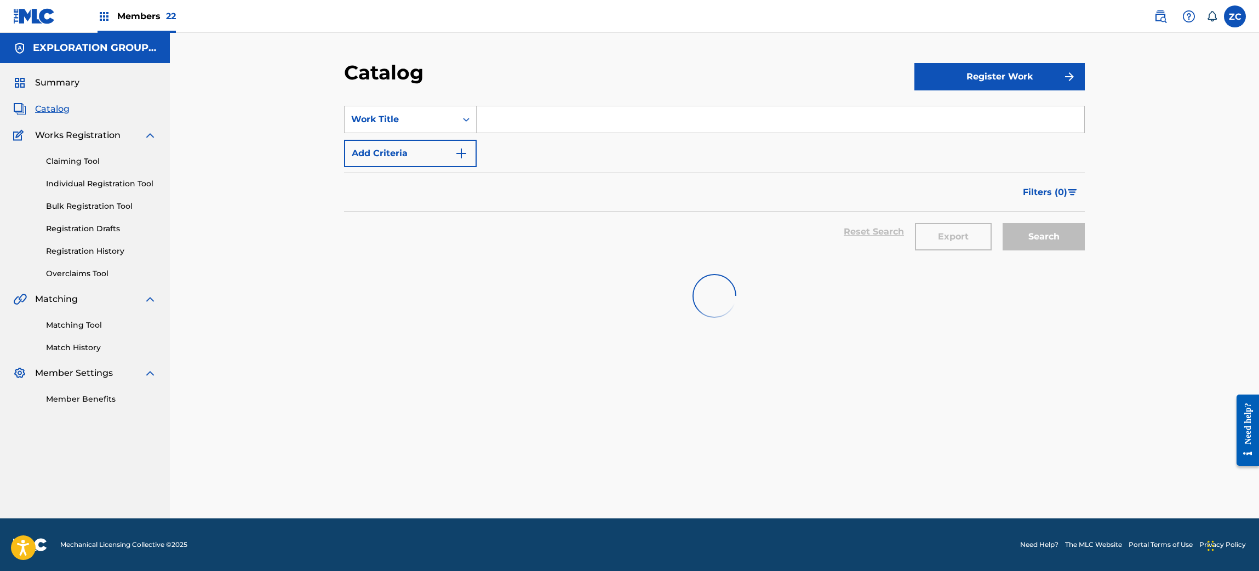
click at [691, 127] on input "Search Form" at bounding box center [781, 119] width 608 height 26
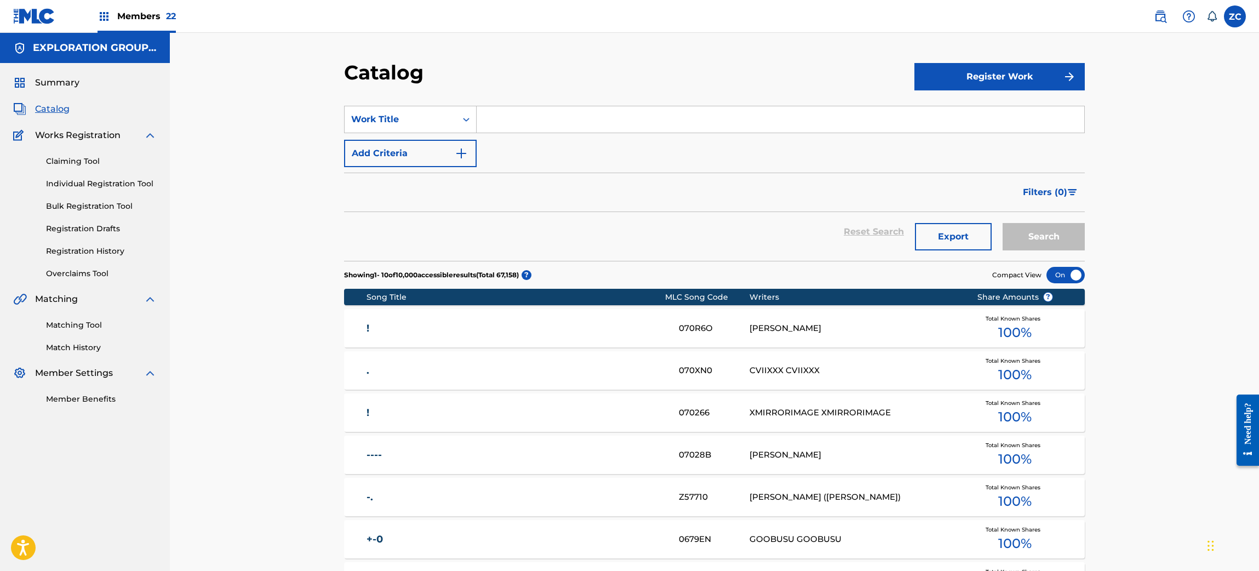
paste input "Caribbean Sunsets"
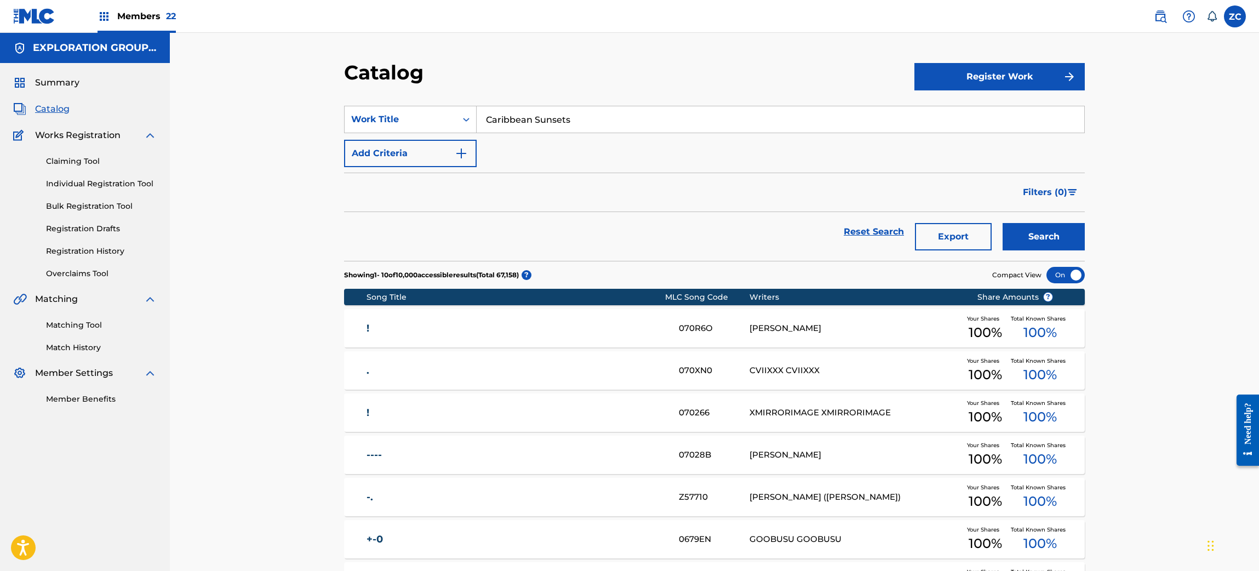
click at [1055, 229] on button "Search" at bounding box center [1044, 236] width 82 height 27
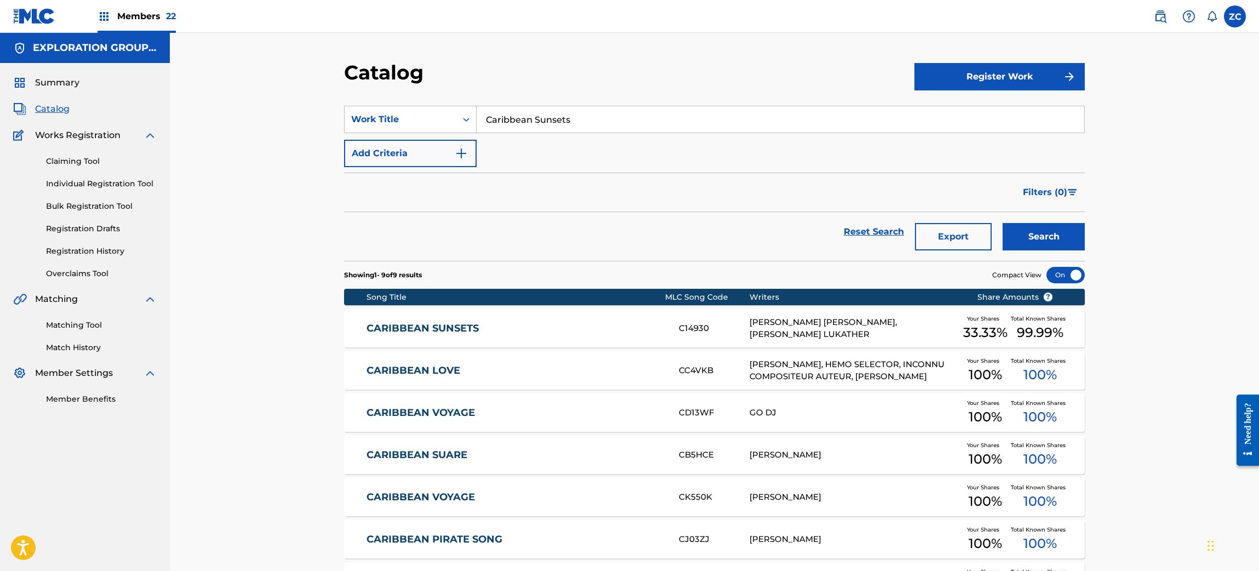
click at [578, 113] on input "Caribbean Sunsets" at bounding box center [781, 119] width 608 height 26
paste input "Have You Heard The New"
type input "Have You Heard The News"
click at [1173, 108] on div "Catalog Register Work SearchWithCriteria476fe7c7-6818-42ed-ab7d-6ebf12e47657 Wo…" at bounding box center [714, 384] width 1089 height 703
click at [1057, 238] on button "Search" at bounding box center [1044, 236] width 82 height 27
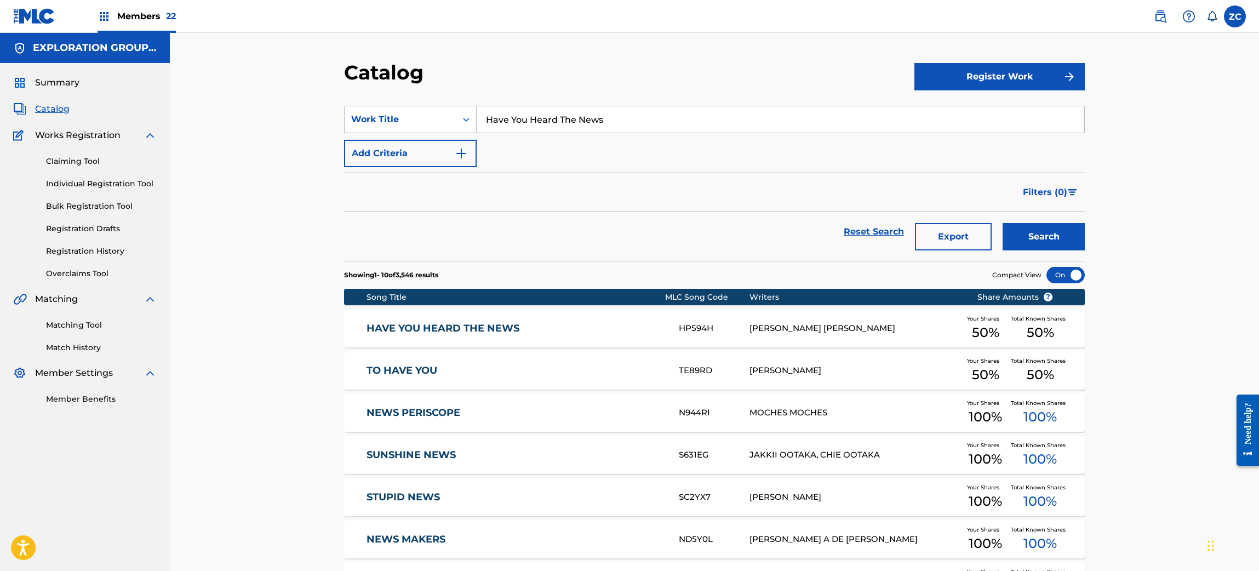
click at [472, 328] on link "HAVE YOU HEARD THE NEWS" at bounding box center [515, 328] width 298 height 13
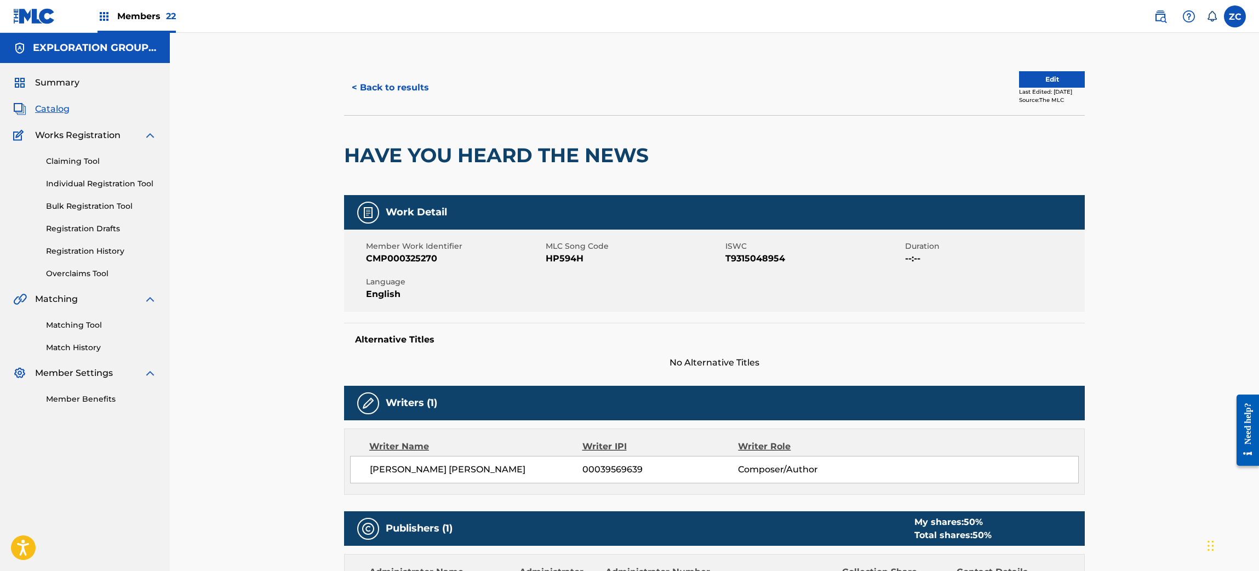
click at [548, 255] on span "HP594H" at bounding box center [634, 258] width 177 height 13
copy span "HP594H"
click at [410, 85] on button "< Back to results" at bounding box center [390, 87] width 93 height 27
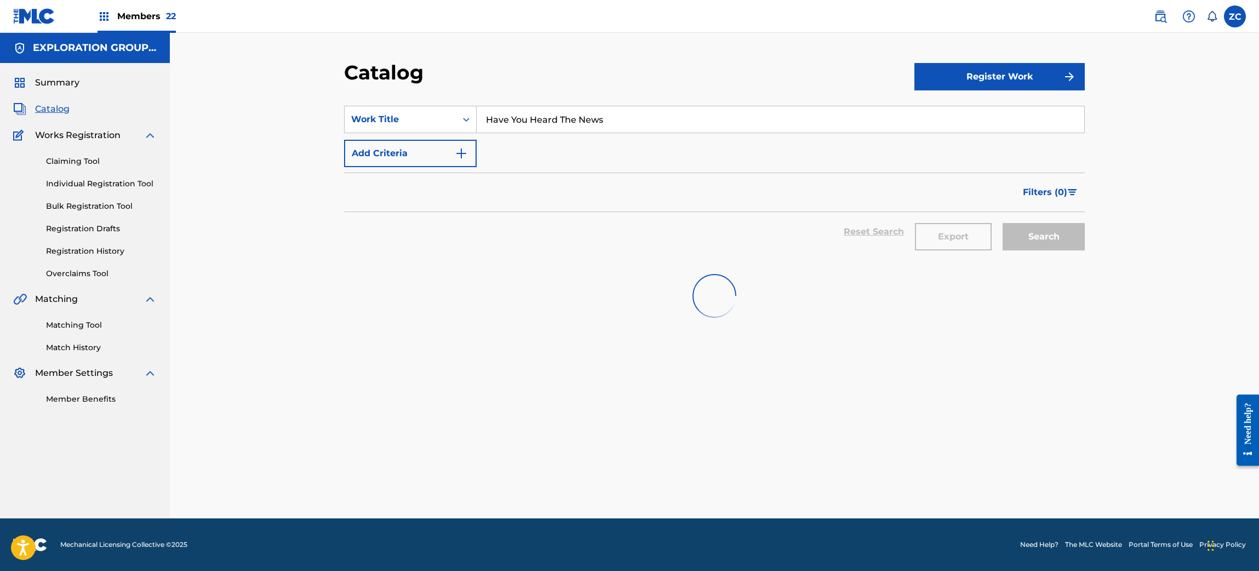
click at [594, 115] on input "Have You Heard The News" at bounding box center [781, 119] width 608 height 26
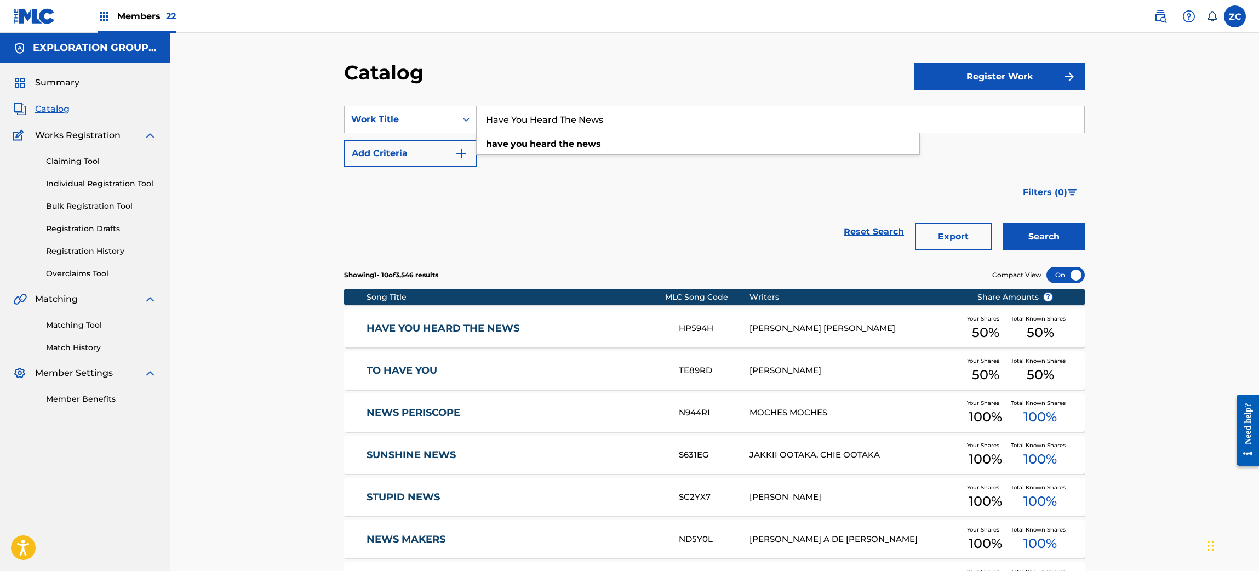
paste input "ow Long Can We Keep This Going"
click at [1166, 110] on div "Catalog Register Work SearchWithCriteria476fe7c7-6818-42ed-ab7d-6ebf12e47657 Wo…" at bounding box center [714, 408] width 1089 height 751
drag, startPoint x: 1073, startPoint y: 238, endPoint x: 1035, endPoint y: 228, distance: 39.1
click at [1073, 238] on button "Search" at bounding box center [1044, 236] width 82 height 27
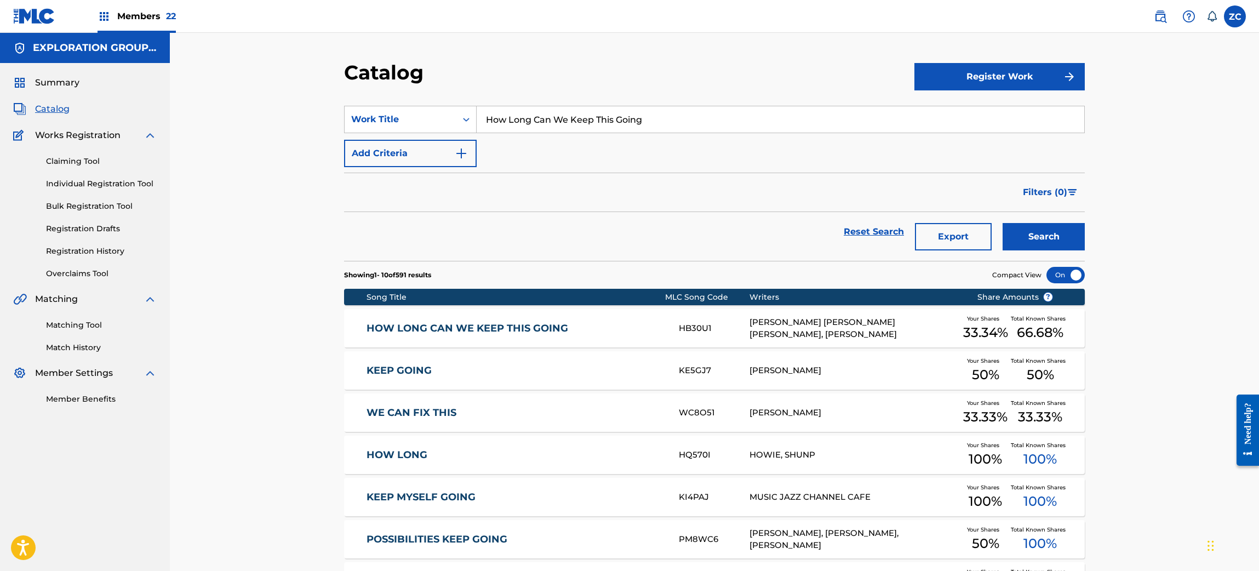
click at [614, 117] on input "How Long Can We Keep This Going" at bounding box center [781, 119] width 608 height 26
paste input "I Could've Been Somebody"
type input "I Could've Been Somebody"
click at [1003, 223] on button "Search" at bounding box center [1044, 236] width 82 height 27
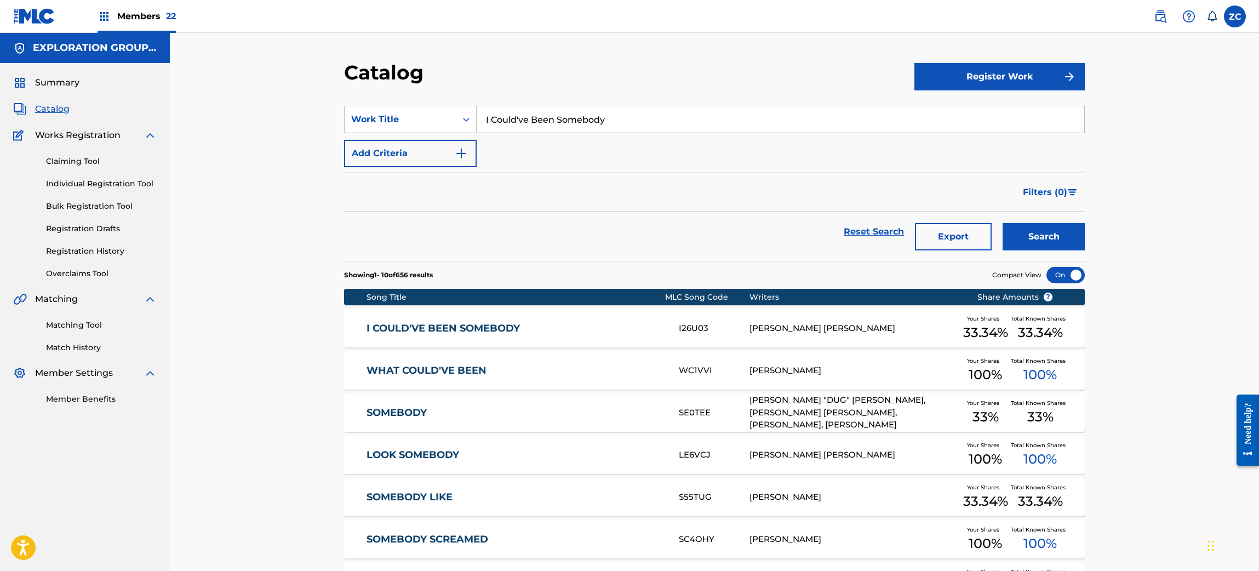
click at [850, 335] on div "I COULD'VE BEEN SOMEBODY I26U03 [PERSON_NAME] [PERSON_NAME] Your Shares 33.34 %…" at bounding box center [714, 328] width 741 height 38
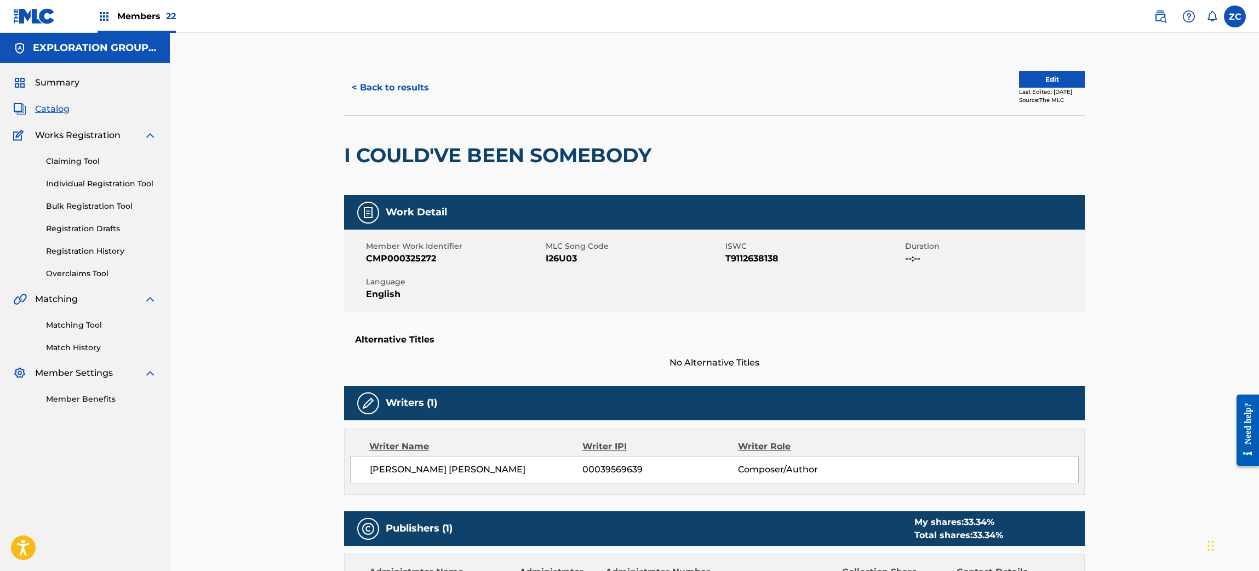
click at [560, 256] on span "I26U03" at bounding box center [634, 258] width 177 height 13
copy span "I26U03"
click at [419, 81] on button "< Back to results" at bounding box center [390, 87] width 93 height 27
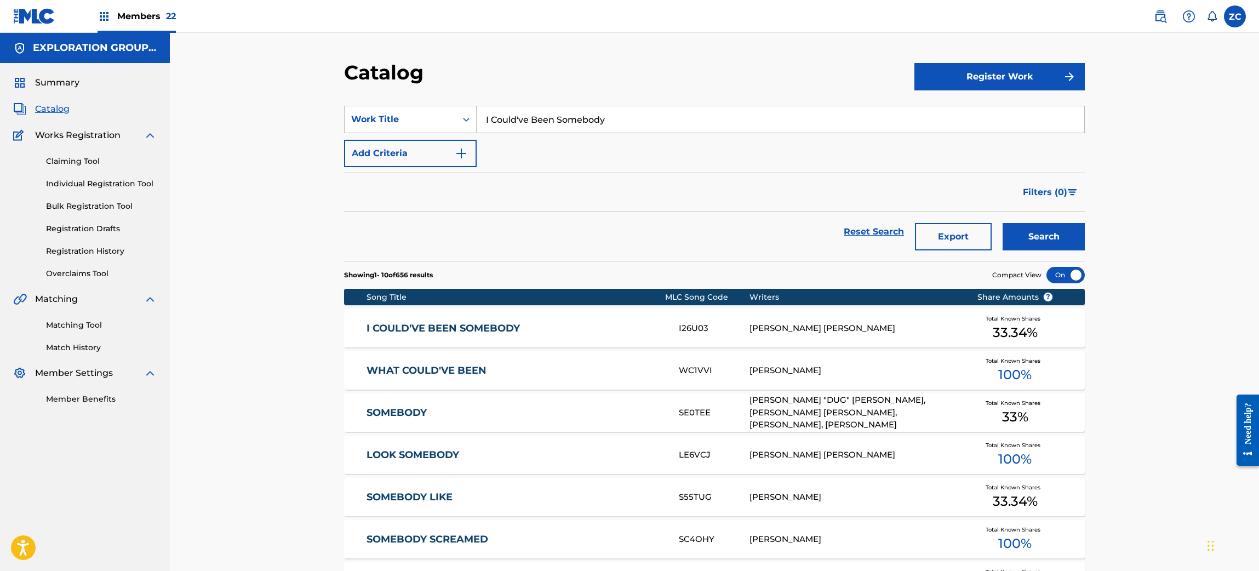
click at [574, 122] on input "I Could've Been Somebody" at bounding box center [781, 119] width 608 height 26
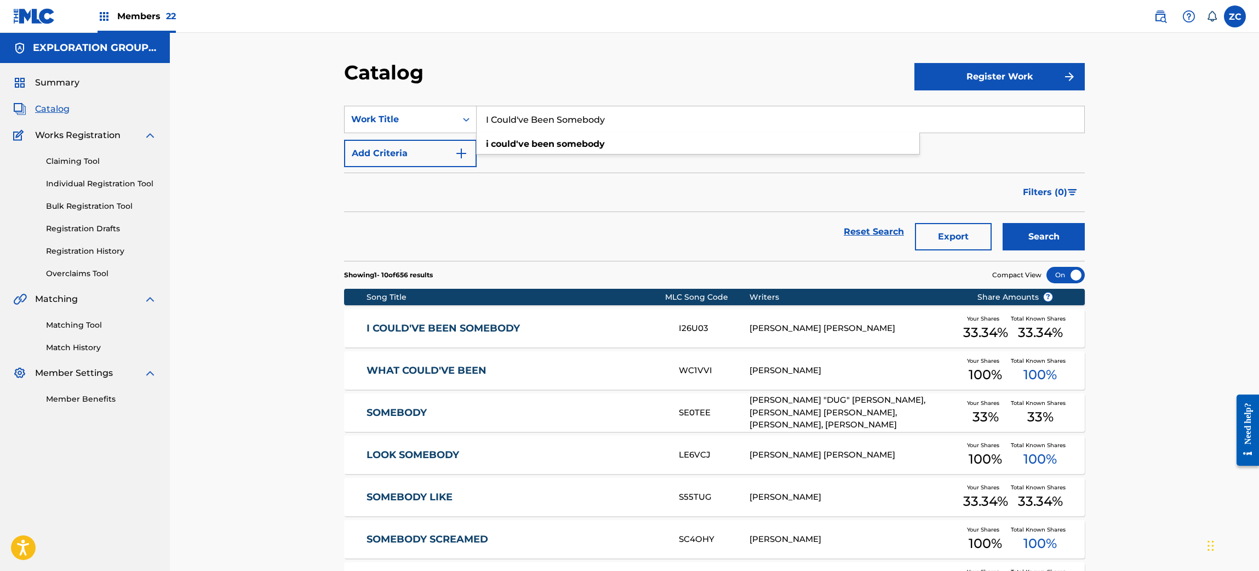
paste input "Mind Over Matter"
type input "Mind Over Matter"
click at [1176, 185] on div "Catalog Register Work SearchWithCriteria476fe7c7-6818-42ed-ab7d-6ebf12e47657 Wo…" at bounding box center [714, 408] width 1089 height 751
click at [1064, 233] on button "Search" at bounding box center [1044, 236] width 82 height 27
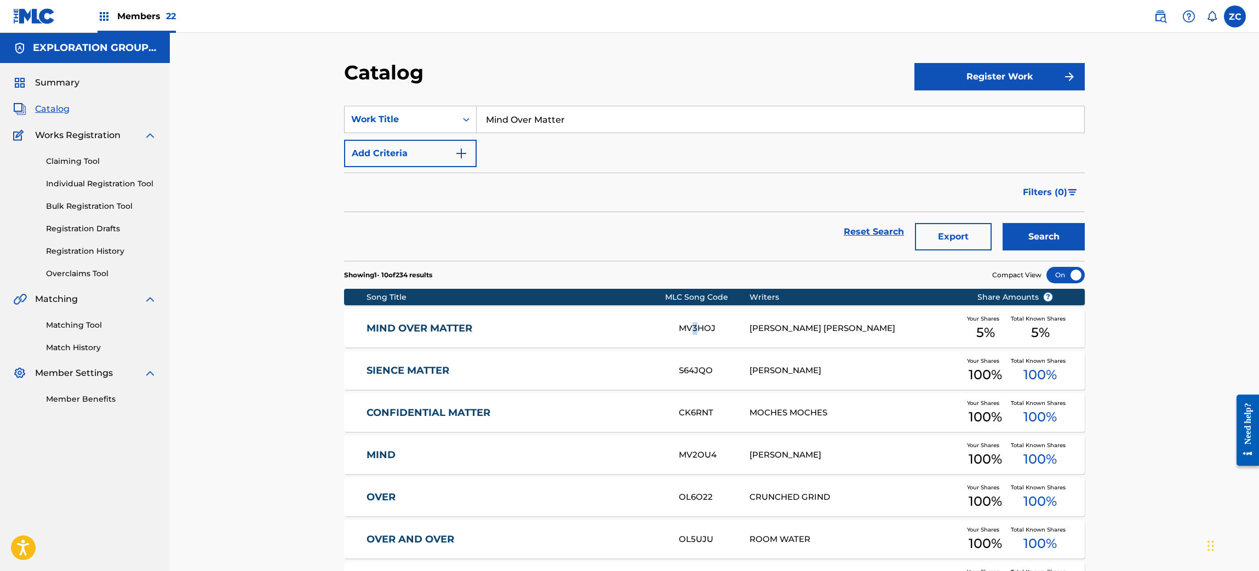
click at [695, 329] on div "MV3HOJ" at bounding box center [714, 328] width 70 height 13
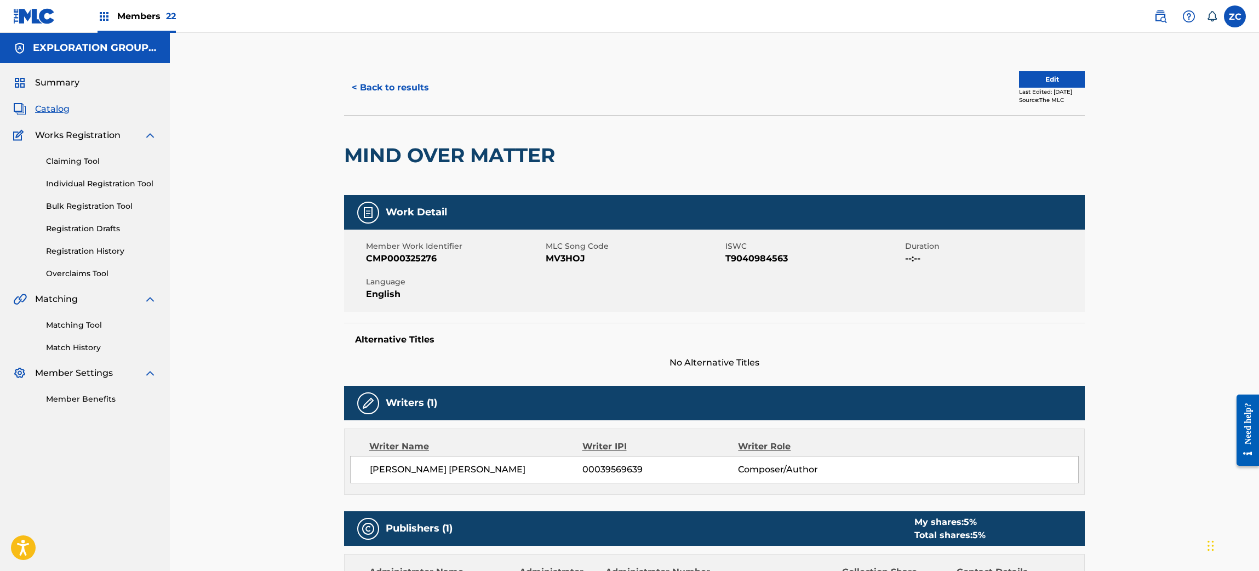
click at [573, 255] on span "MV3HOJ" at bounding box center [634, 258] width 177 height 13
copy span "MV3HOJ"
click at [411, 78] on button "< Back to results" at bounding box center [390, 87] width 93 height 27
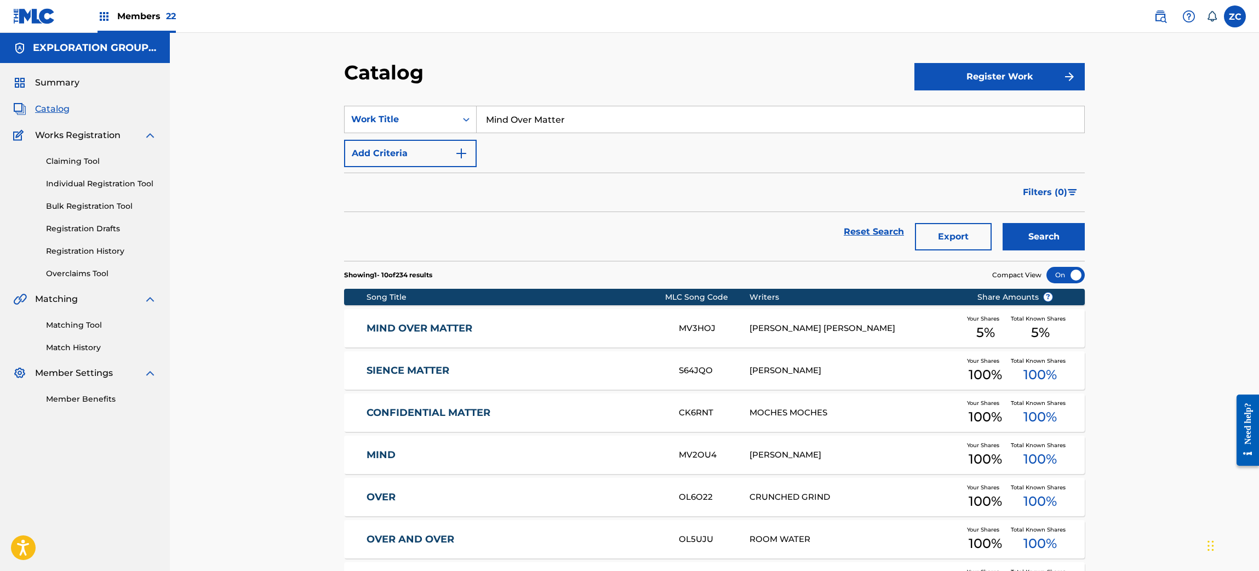
click at [663, 125] on input "Mind Over Matter" at bounding box center [781, 119] width 608 height 26
paste input "Nobody's Perfect"
type input "Nobody's Perfect"
click at [1136, 218] on div "Catalog Register Work SearchWithCriteria476fe7c7-6818-42ed-ab7d-6ebf12e47657 Wo…" at bounding box center [714, 408] width 1089 height 751
click at [1069, 234] on button "Search" at bounding box center [1044, 236] width 82 height 27
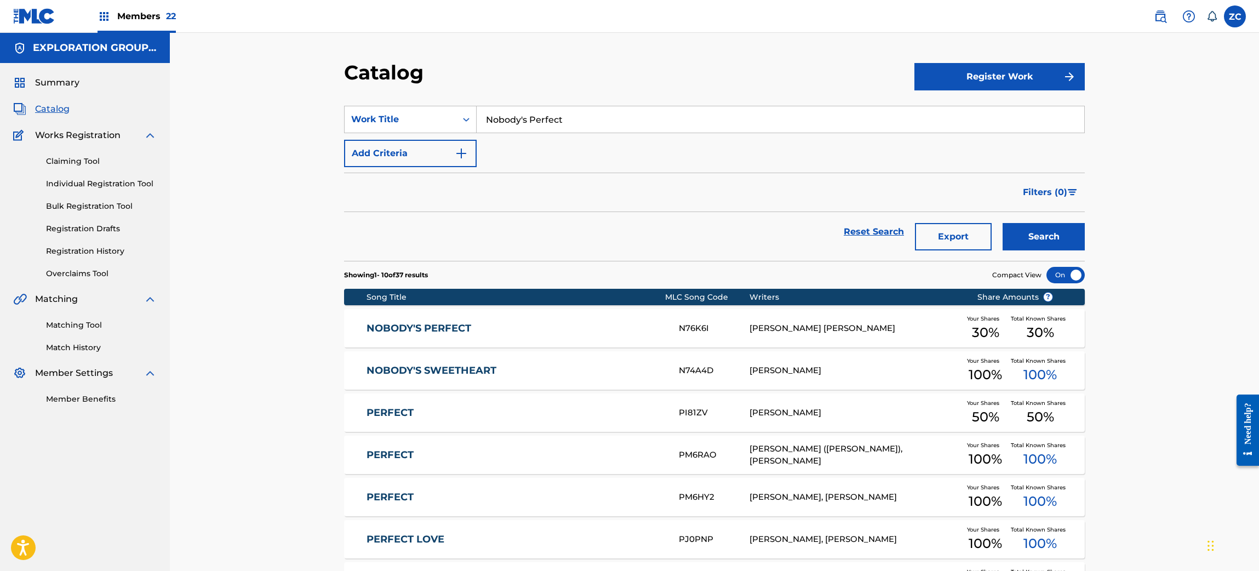
click at [784, 325] on div "[PERSON_NAME] [PERSON_NAME]" at bounding box center [854, 328] width 211 height 13
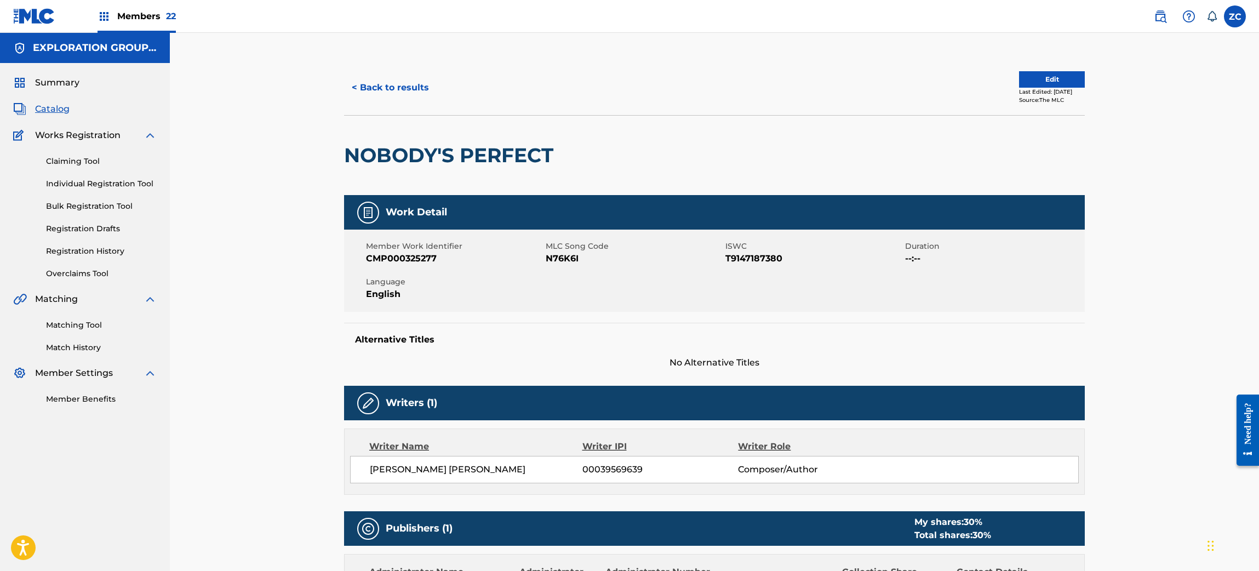
click at [568, 261] on span "N76K6I" at bounding box center [634, 258] width 177 height 13
copy span "N76K6I"
click at [419, 94] on button "< Back to results" at bounding box center [390, 87] width 93 height 27
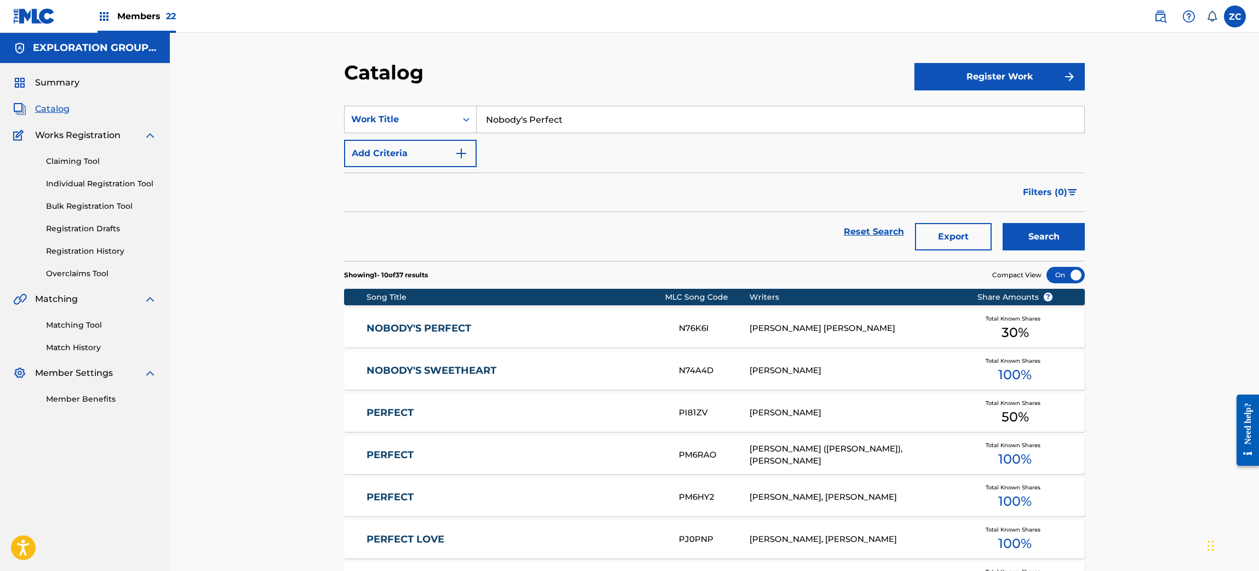
click at [597, 114] on input "Nobody's Perfect" at bounding box center [781, 119] width 608 height 26
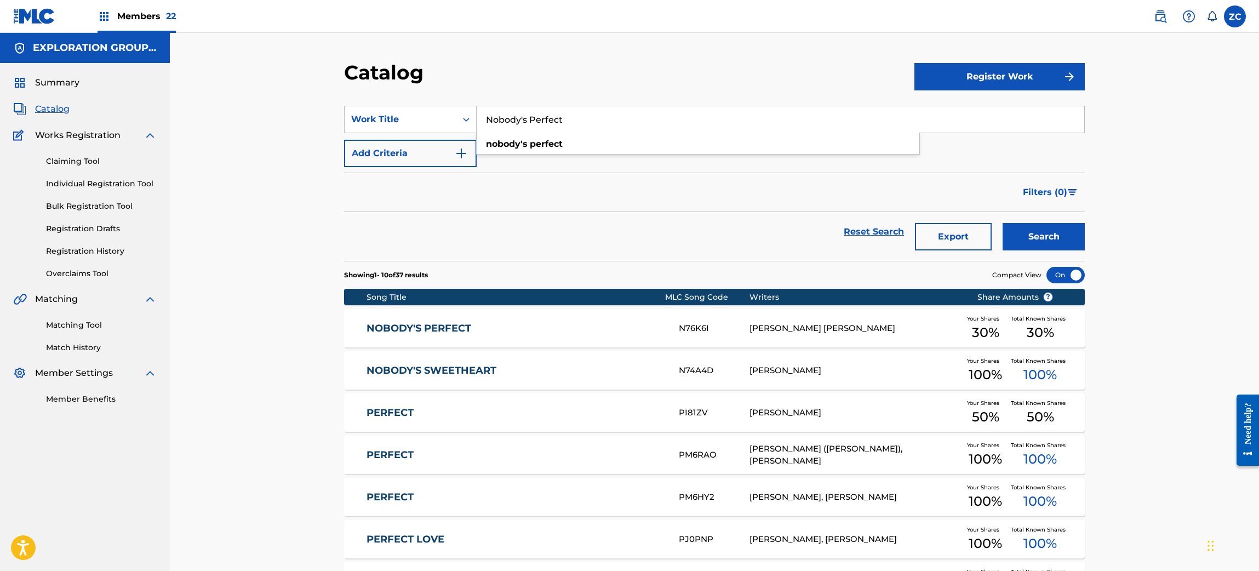
paste input "Ride With Idol"
click at [1061, 232] on button "Search" at bounding box center [1044, 236] width 82 height 27
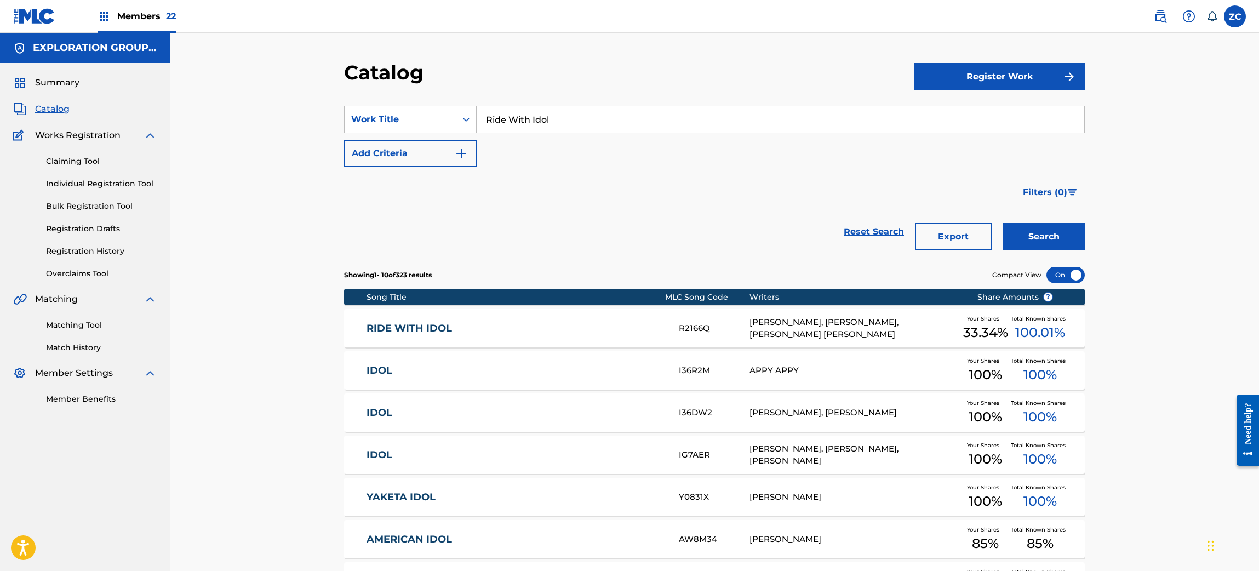
click at [568, 122] on input "Ride With Idol" at bounding box center [781, 119] width 608 height 26
paste input "Star Of The Show"
type input "Star Of The Show"
click at [1003, 223] on button "Search" at bounding box center [1044, 236] width 82 height 27
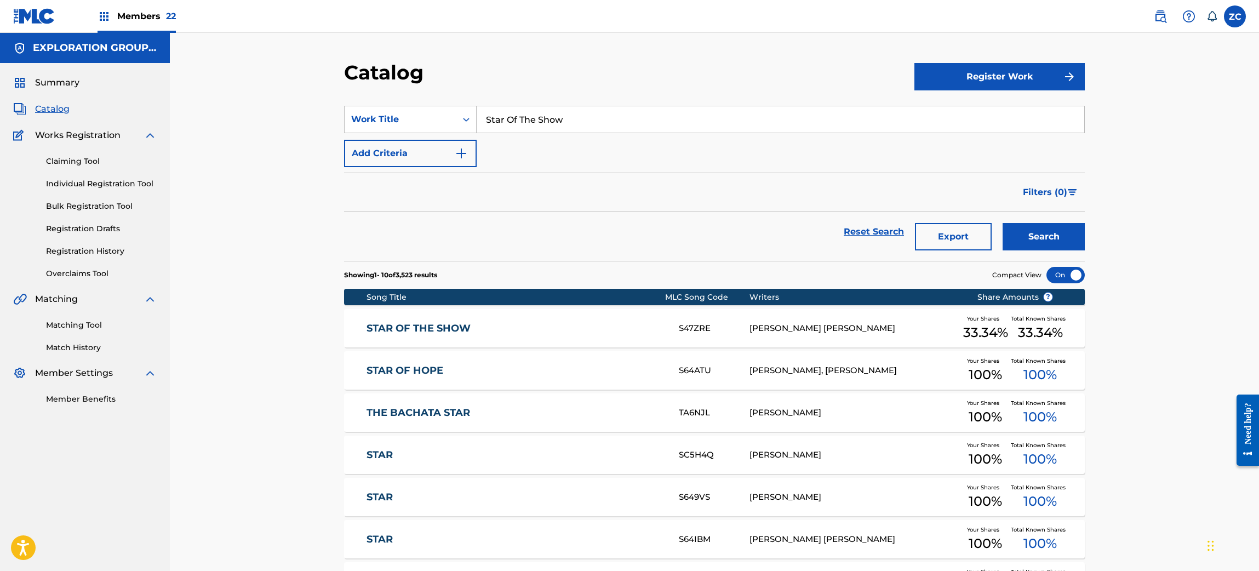
click at [649, 331] on link "STAR OF THE SHOW" at bounding box center [515, 328] width 298 height 13
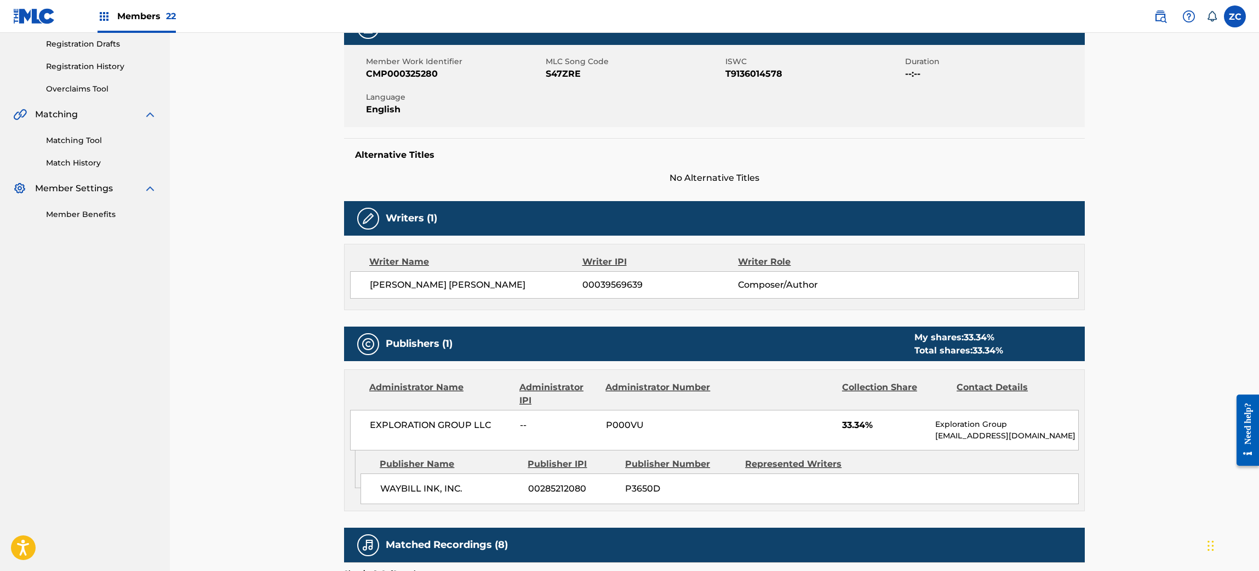
scroll to position [96, 0]
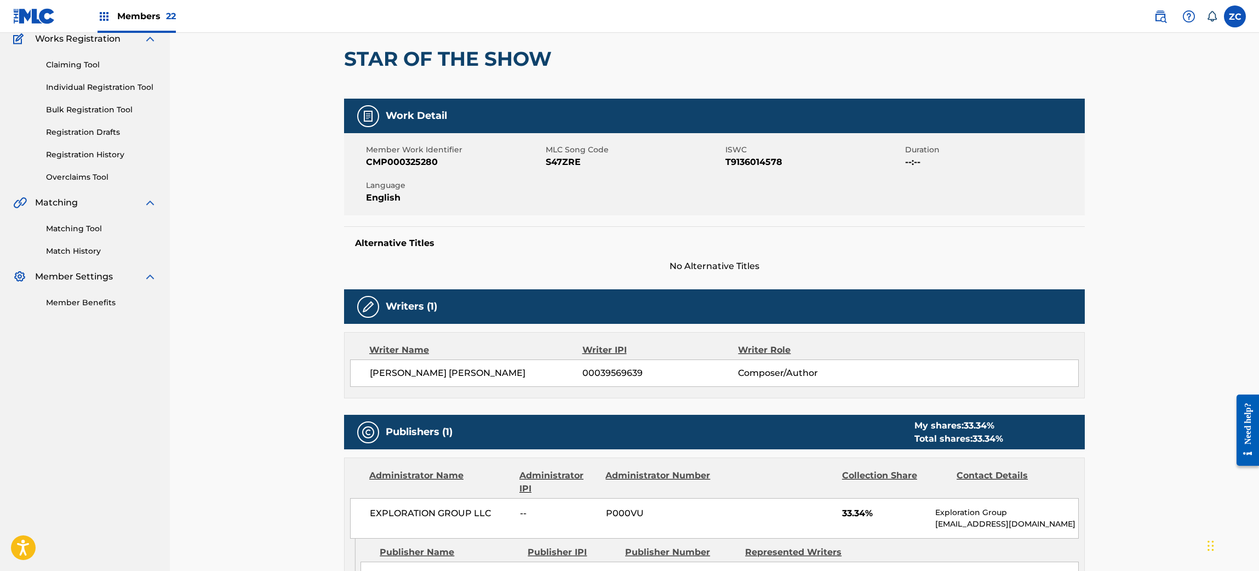
click at [563, 160] on span "S47ZRE" at bounding box center [634, 162] width 177 height 13
click at [563, 161] on span "S47ZRE" at bounding box center [634, 162] width 177 height 13
click at [566, 164] on span "S47ZRE" at bounding box center [634, 162] width 177 height 13
copy span "S47ZRE"
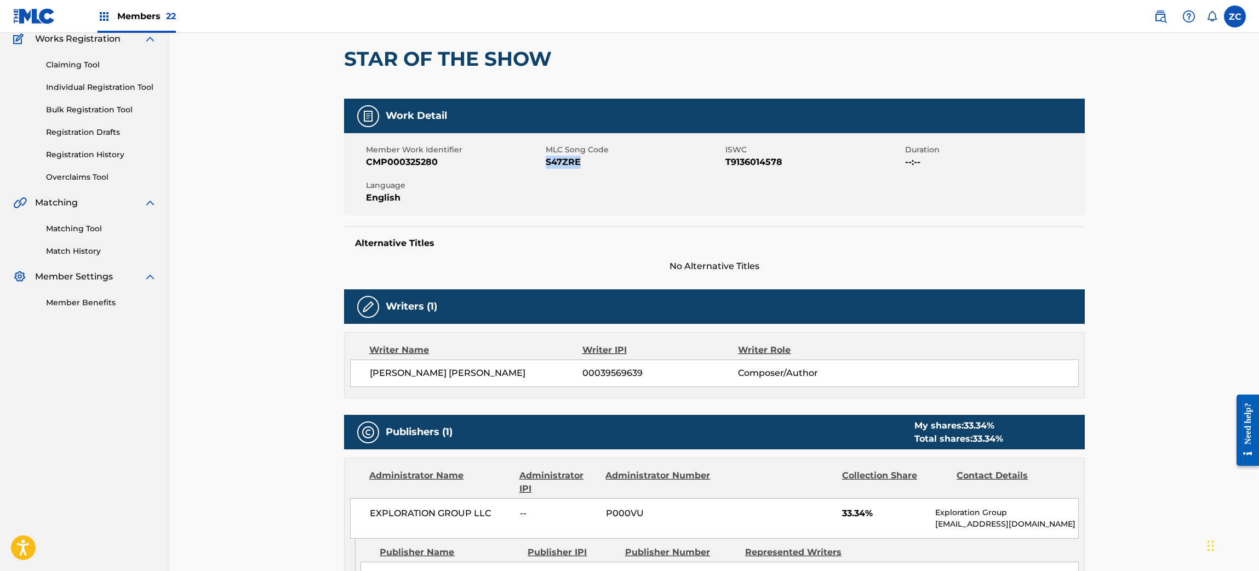
scroll to position [0, 0]
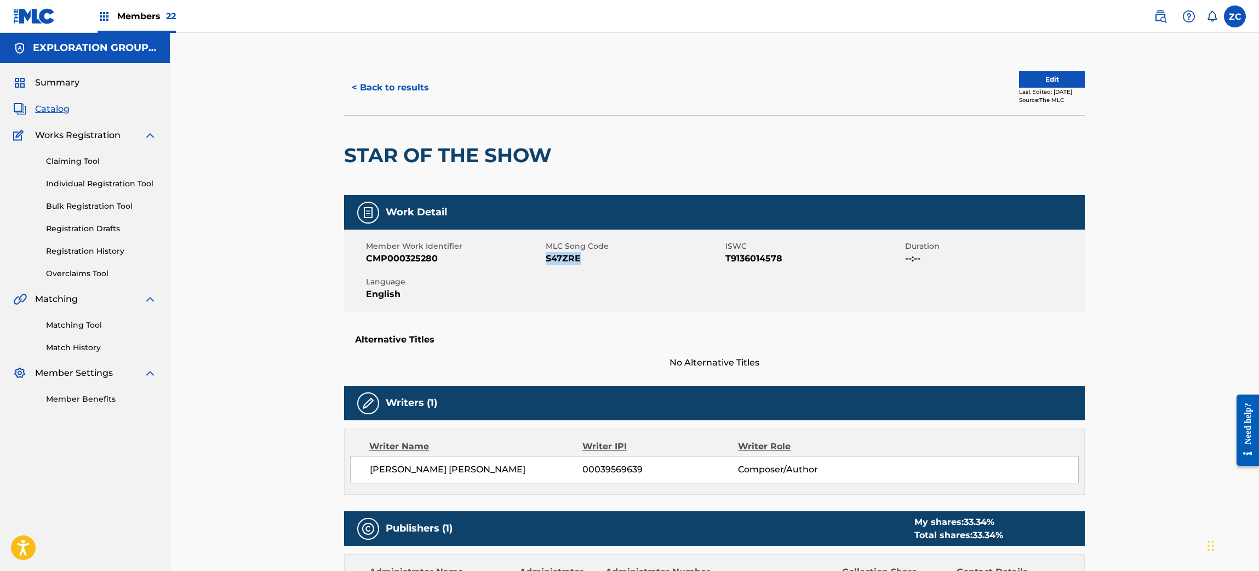
click at [392, 77] on button "< Back to results" at bounding box center [390, 87] width 93 height 27
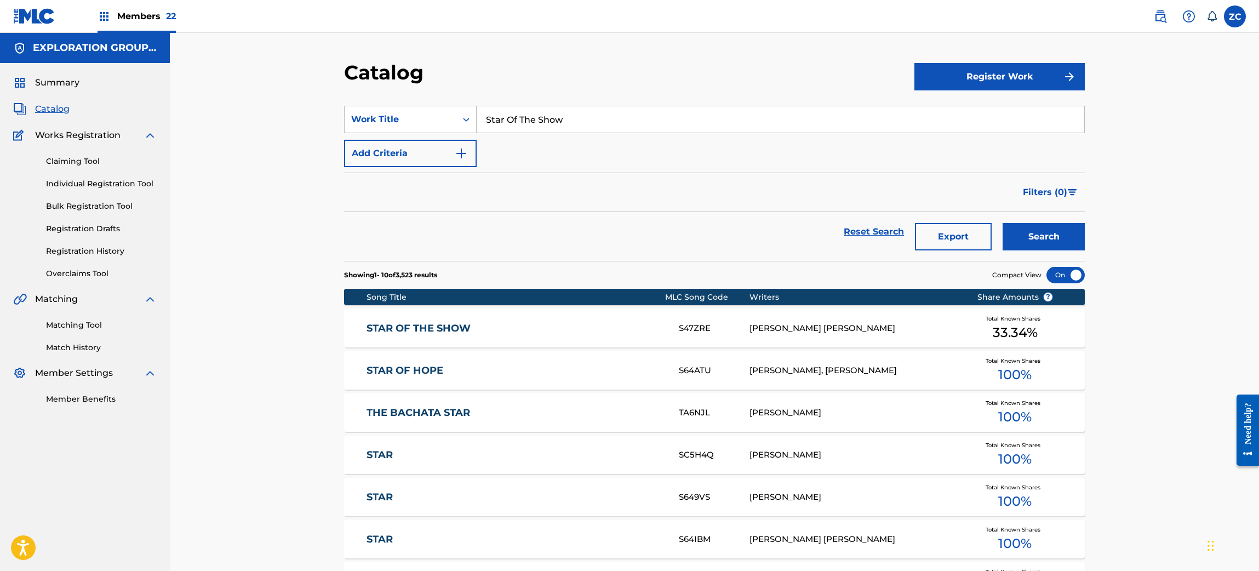
click at [553, 119] on input "Star Of The Show" at bounding box center [781, 119] width 608 height 26
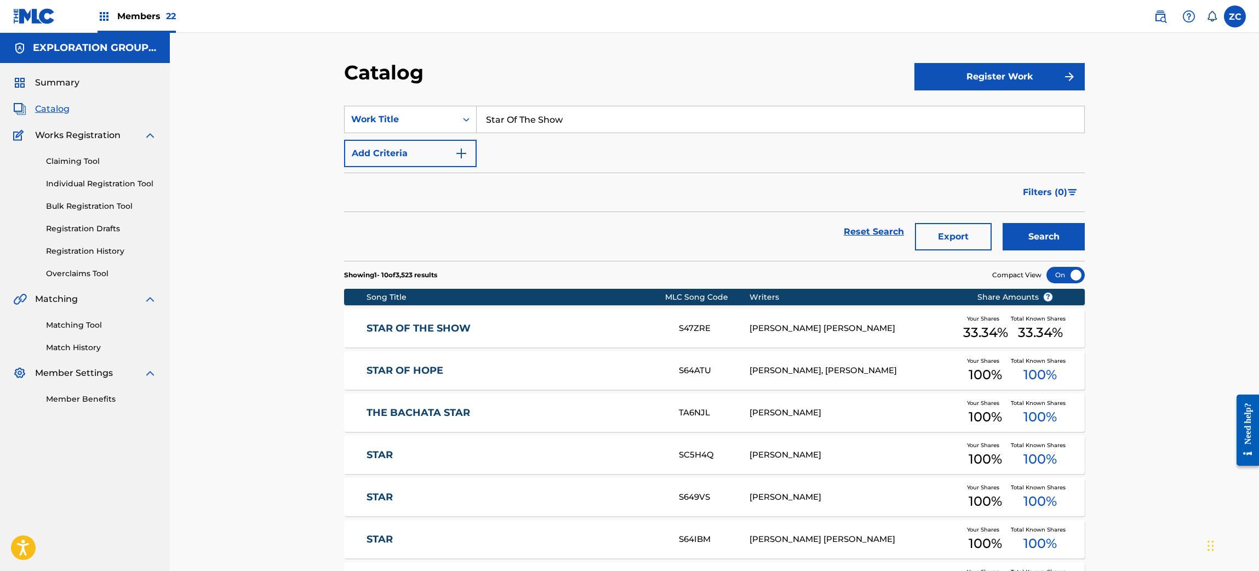
paste input "Thrill Of The Kill"
click at [1112, 169] on div "Catalog Register Work SearchWithCriteria476fe7c7-6818-42ed-ab7d-6ebf12e47657 Wo…" at bounding box center [714, 408] width 1089 height 751
click at [1070, 230] on button "Search" at bounding box center [1044, 236] width 82 height 27
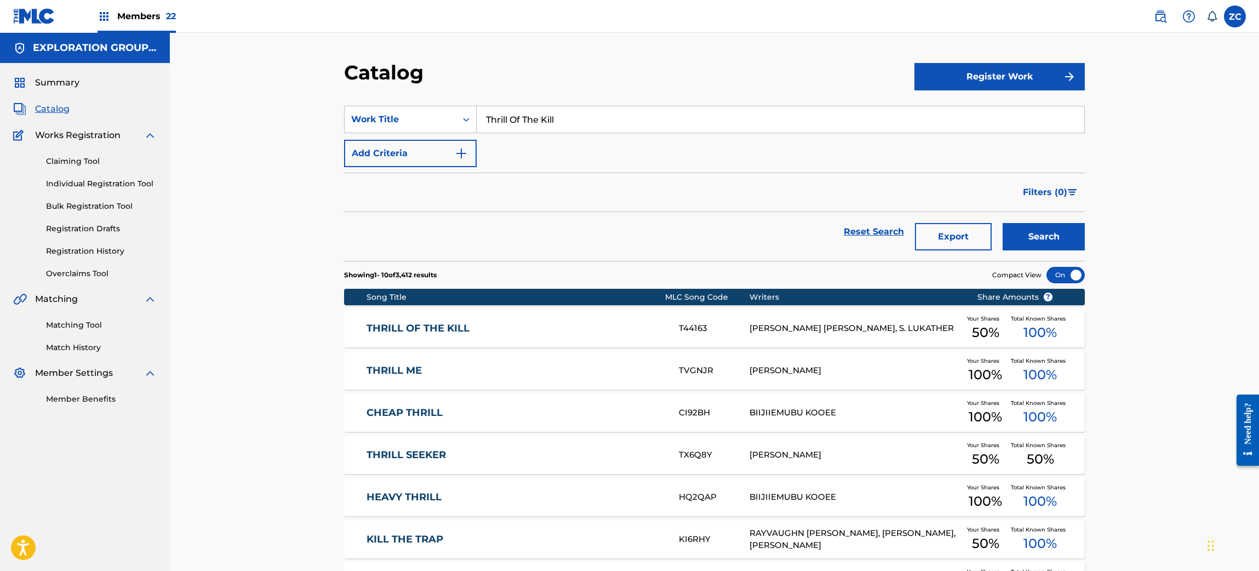
click at [558, 124] on input "Thrill Of The Kill" at bounding box center [781, 119] width 608 height 26
paste input "ubes Talk"
type input "Tubes Talk"
click at [1034, 233] on button "Search" at bounding box center [1044, 236] width 82 height 27
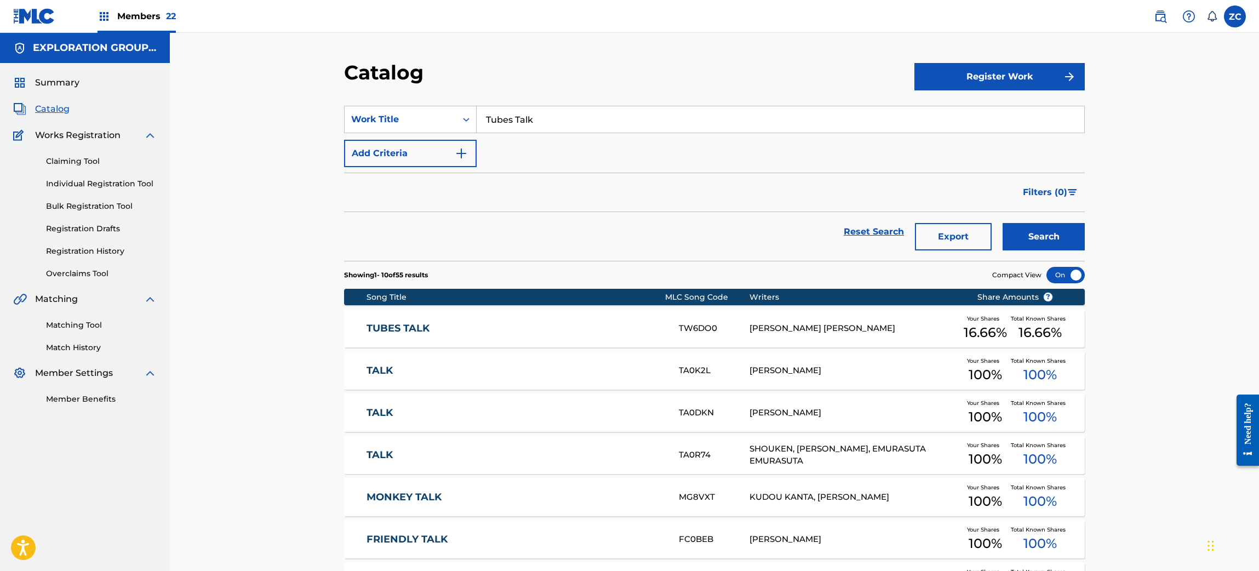
click at [581, 339] on div "TUBES TALK TW6DO0 [PERSON_NAME] [PERSON_NAME] Your Shares 16.66 % Total Known S…" at bounding box center [714, 328] width 741 height 38
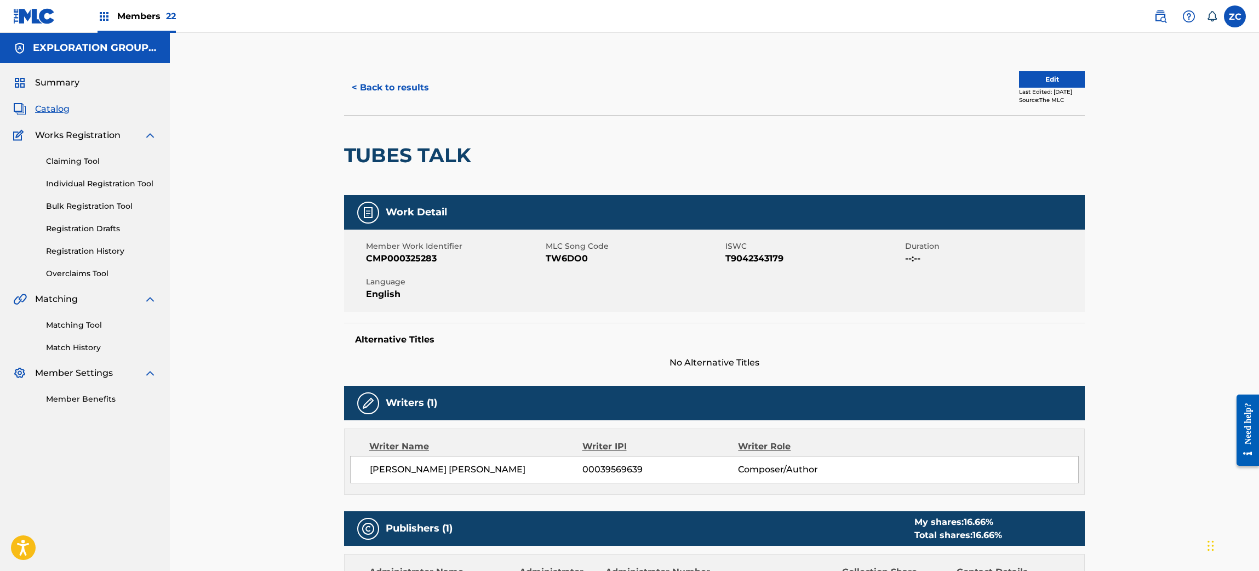
click at [569, 258] on span "TW6DO0" at bounding box center [634, 258] width 177 height 13
copy span "TW6DO0"
click at [392, 88] on button "< Back to results" at bounding box center [390, 87] width 93 height 27
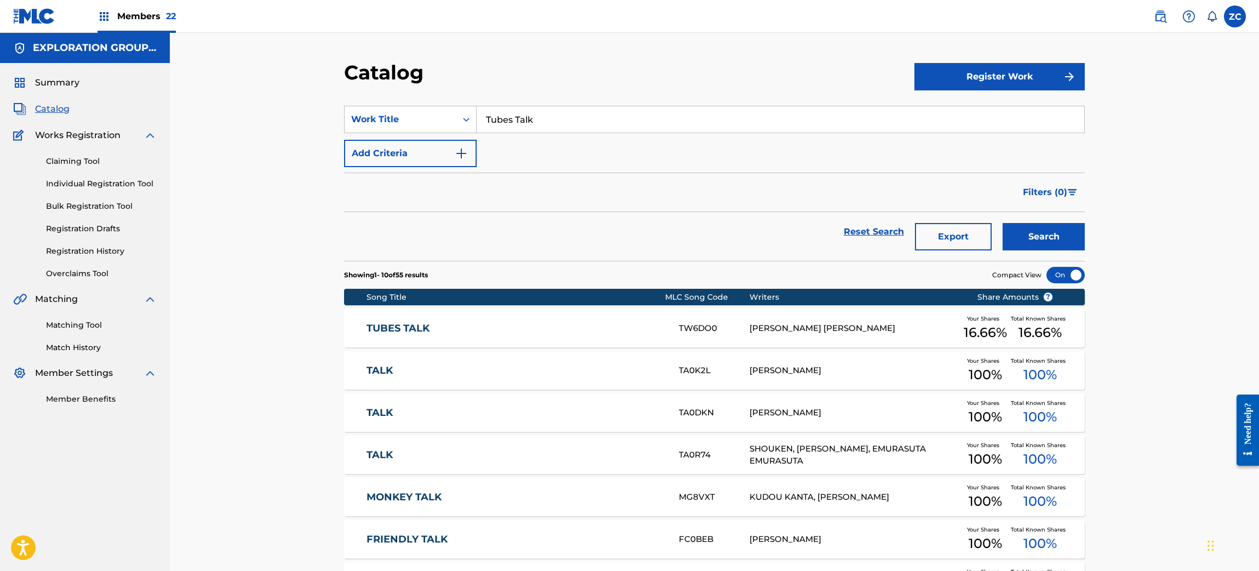
click at [618, 117] on input "Tubes Talk" at bounding box center [781, 119] width 608 height 26
paste input "What's Wrong With Me"
type input "What's Wrong With Me"
click at [1044, 243] on button "Search" at bounding box center [1044, 236] width 82 height 27
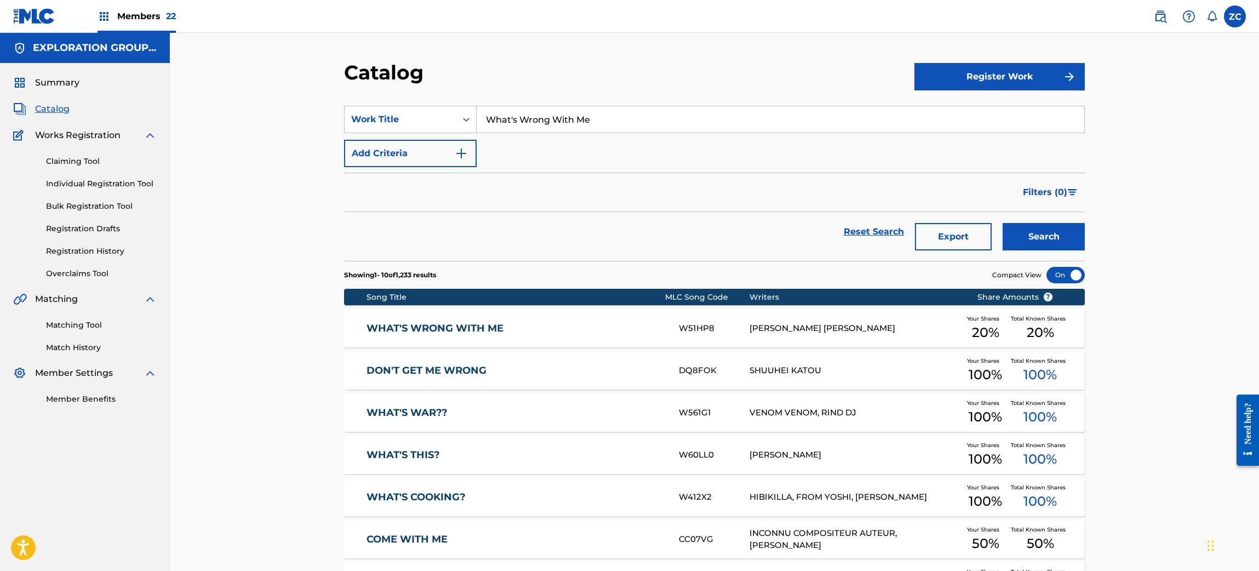
click at [856, 324] on div "[PERSON_NAME] [PERSON_NAME]" at bounding box center [854, 328] width 211 height 13
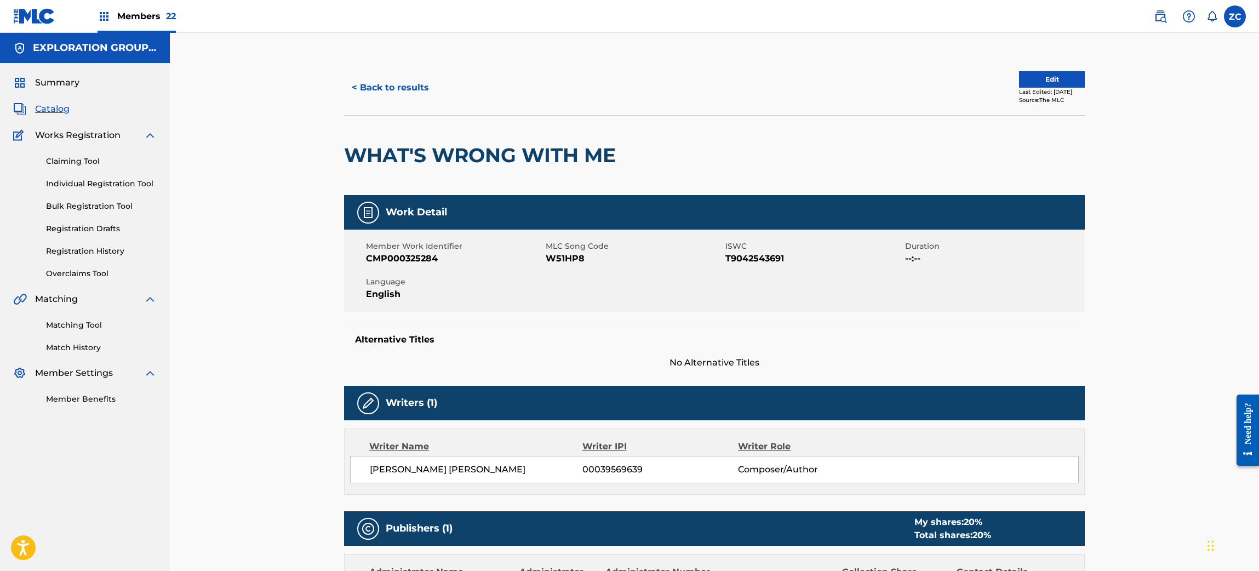
click at [556, 256] on span "W51HP8" at bounding box center [634, 258] width 177 height 13
copy span "W51HP8"
click at [411, 81] on button "< Back to results" at bounding box center [390, 87] width 93 height 27
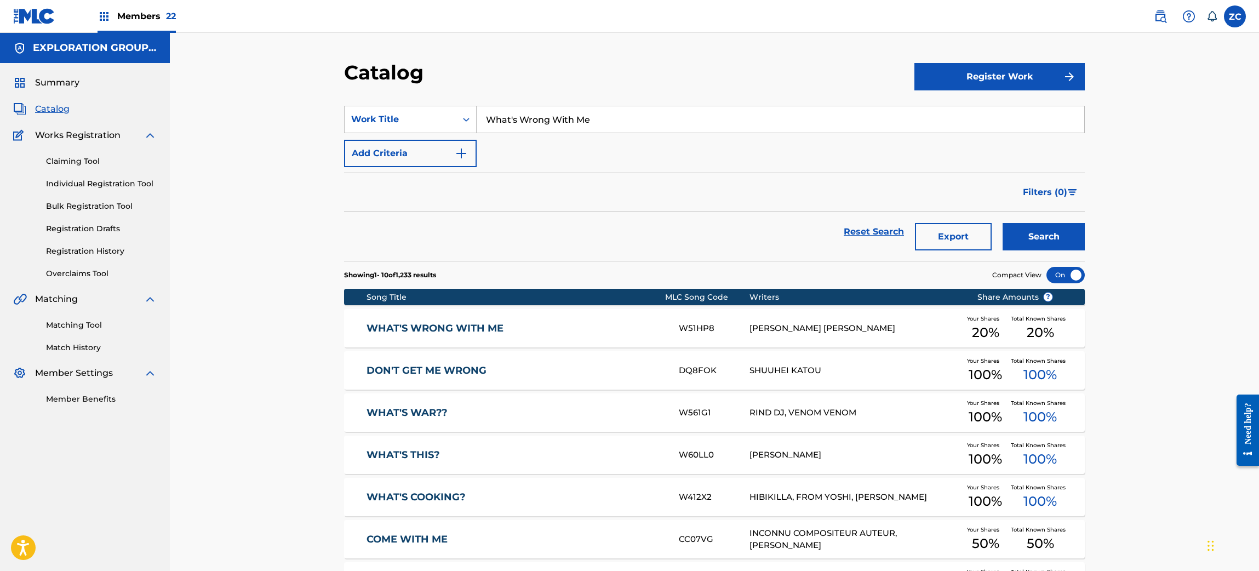
click at [600, 122] on input "What's Wrong With Me" at bounding box center [781, 119] width 608 height 26
paste input "o Loves You Baby"
click at [663, 85] on div "Catalog" at bounding box center [629, 76] width 570 height 32
click at [1045, 222] on div "Search" at bounding box center [1041, 231] width 88 height 39
click at [1044, 230] on button "Search" at bounding box center [1044, 236] width 82 height 27
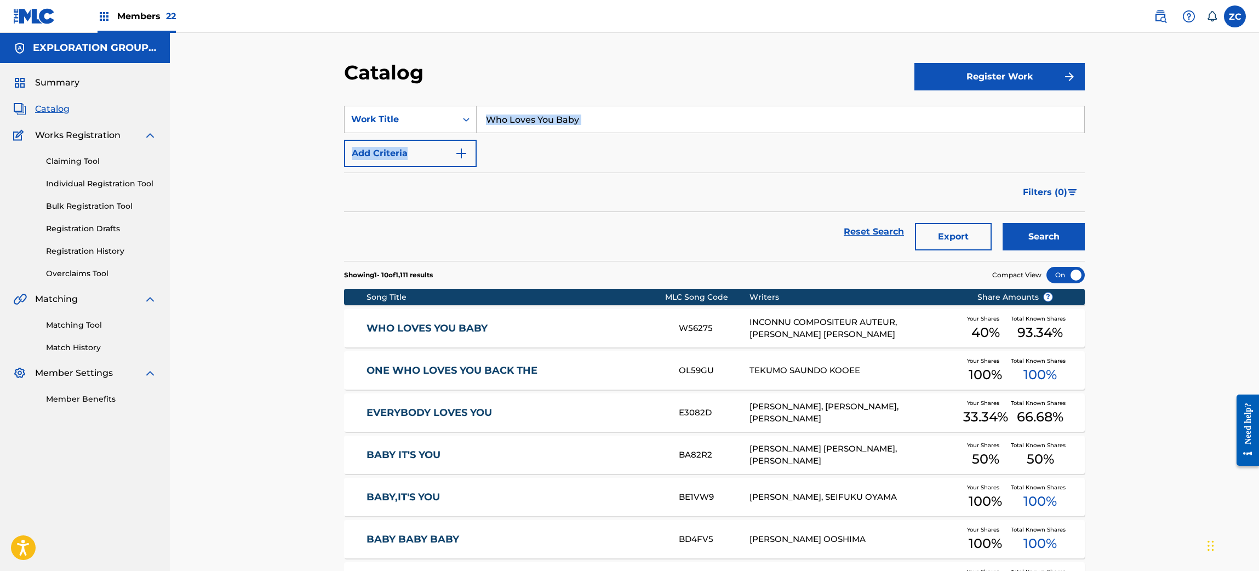
drag, startPoint x: 593, startPoint y: 124, endPoint x: 594, endPoint y: 118, distance: 5.6
click at [594, 118] on div "SearchWithCriteria476fe7c7-6818-42ed-ab7d-6ebf12e47657 Work Title Who Loves You…" at bounding box center [714, 136] width 741 height 61
click at [595, 120] on input "Who Loves You Baby" at bounding box center [781, 119] width 608 height 26
paste input "Said Life Would Be Prett"
click at [1058, 236] on button "Search" at bounding box center [1044, 236] width 82 height 27
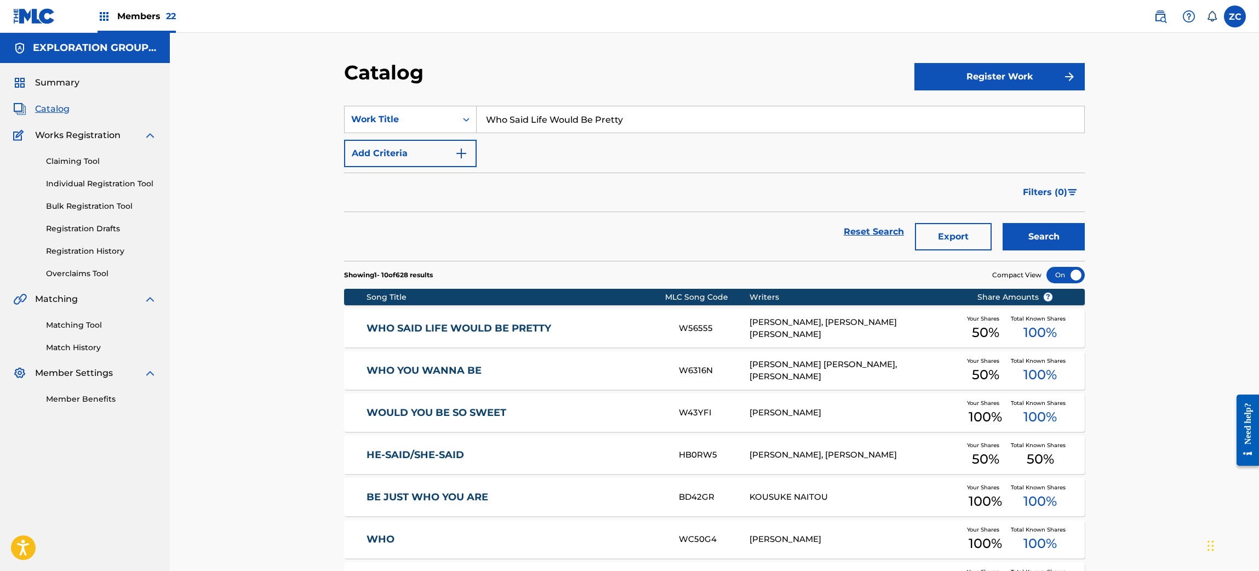
click at [718, 118] on input "Who Said Life Would Be Pretty" at bounding box center [781, 119] width 608 height 26
paste input "You're Still Laughing"
type input "You're Still Laughing"
click at [1050, 239] on button "Search" at bounding box center [1044, 236] width 82 height 27
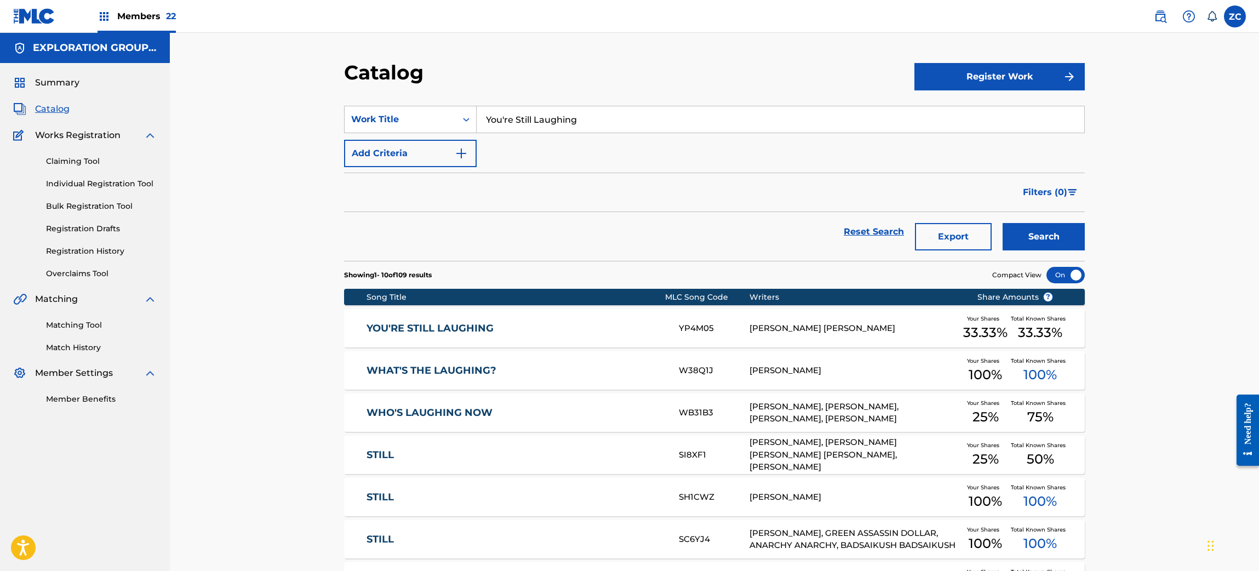
click at [856, 326] on div "[PERSON_NAME] [PERSON_NAME]" at bounding box center [854, 328] width 211 height 13
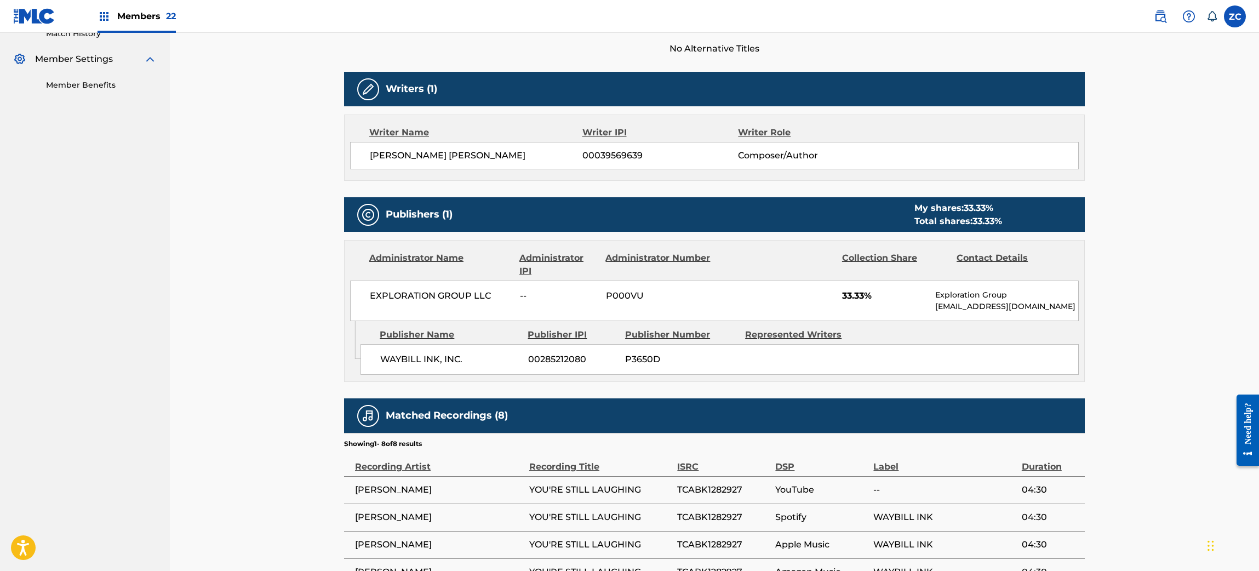
scroll to position [110, 0]
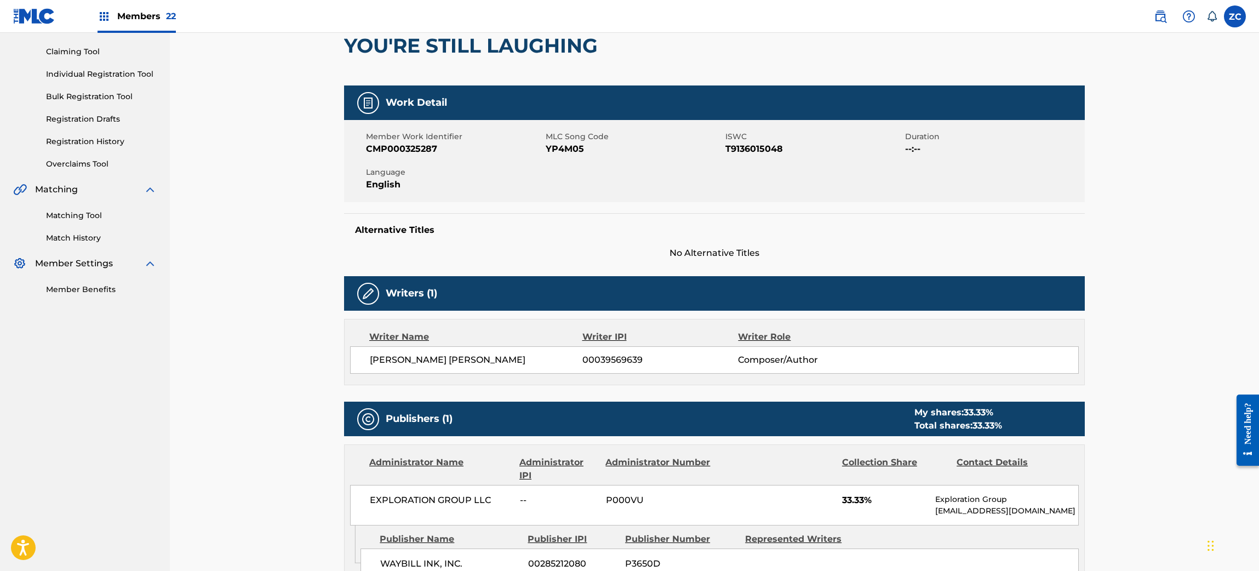
click at [570, 151] on span "YP4M05" at bounding box center [634, 148] width 177 height 13
copy span "YP4M05"
